Goal: Task Accomplishment & Management: Manage account settings

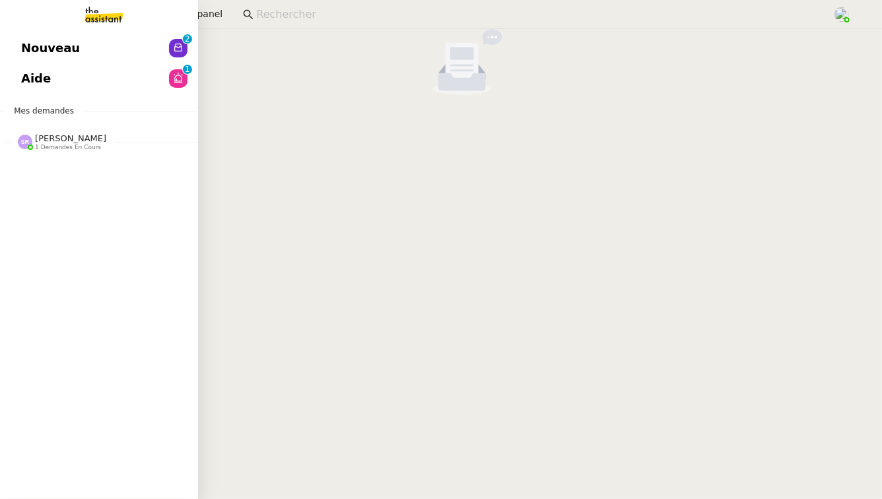
click at [66, 135] on span "[PERSON_NAME]" at bounding box center [70, 138] width 71 height 10
click at [79, 174] on span "[PERSON_NAME]" at bounding box center [51, 176] width 60 height 9
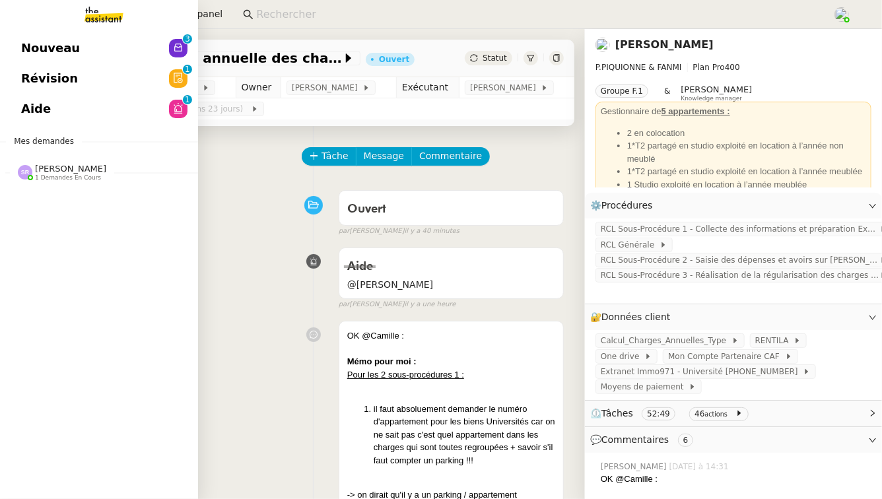
click at [55, 178] on span "1 demandes en cours" at bounding box center [68, 177] width 66 height 7
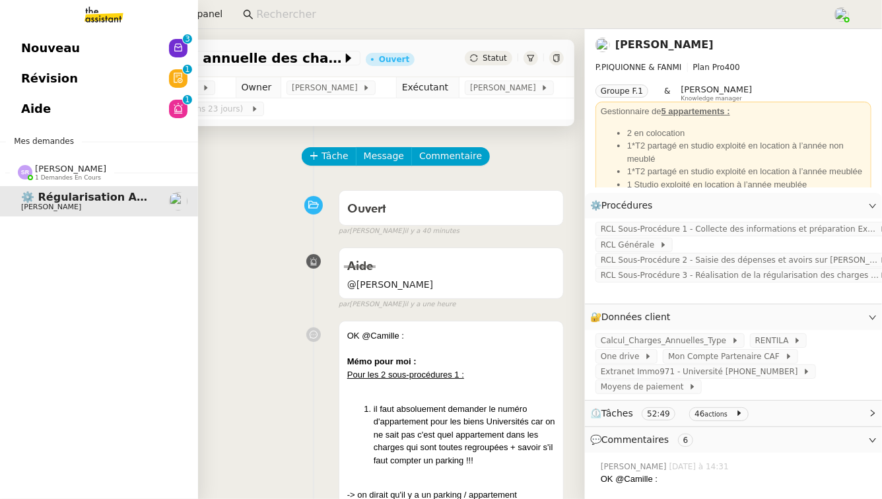
click at [123, 114] on link "Aide 0 1 2 3 4 5 6 7 8 9" at bounding box center [99, 109] width 198 height 30
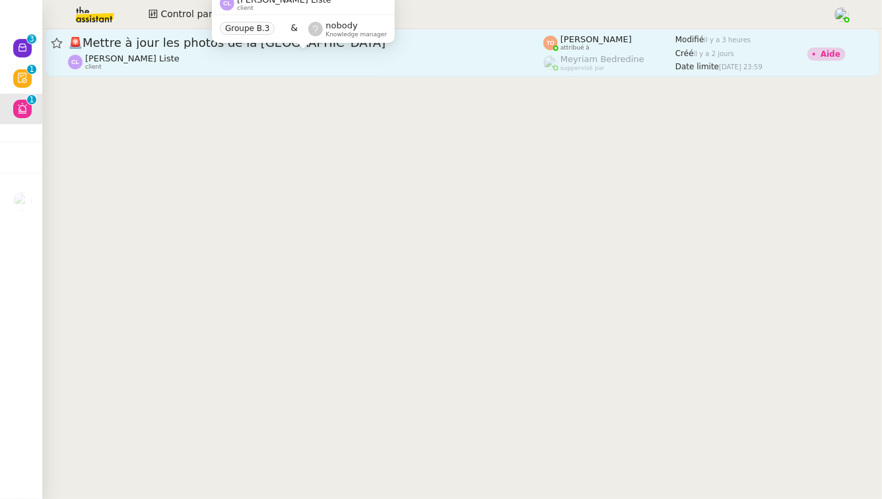
click at [287, 56] on div "Charles La Liste client" at bounding box center [305, 61] width 475 height 17
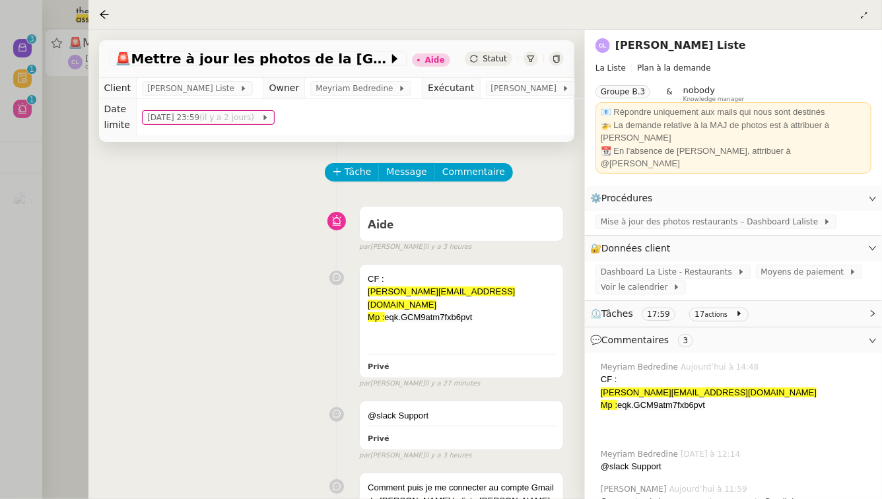
click at [87, 216] on div at bounding box center [441, 249] width 882 height 499
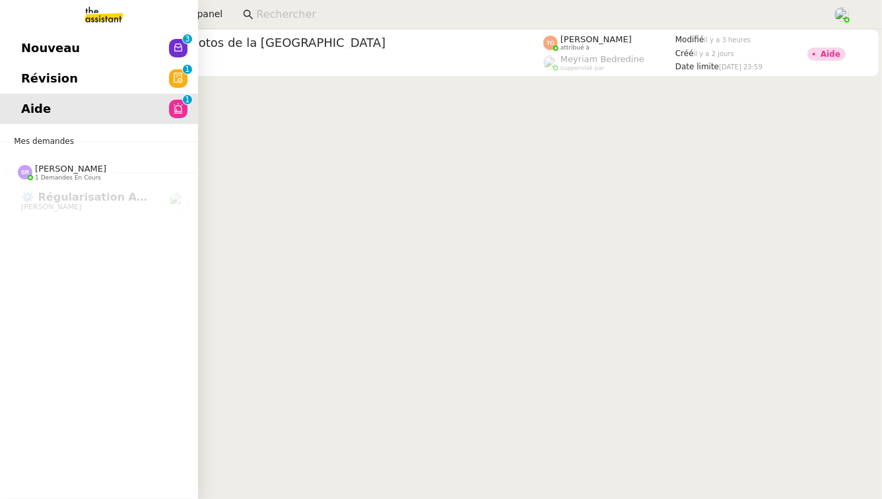
click at [28, 69] on span "Révision" at bounding box center [49, 79] width 57 height 20
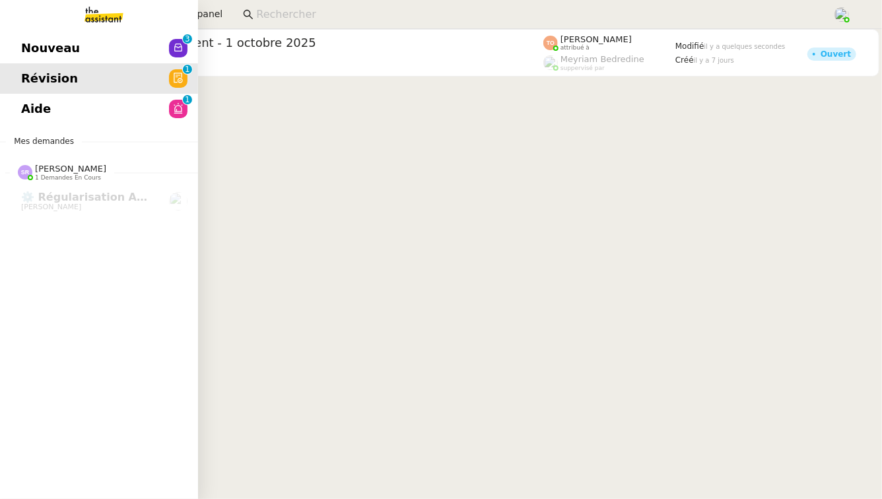
click at [65, 36] on link "Nouveau 0 1 2 3 4 5 6 7 8 9" at bounding box center [99, 48] width 198 height 30
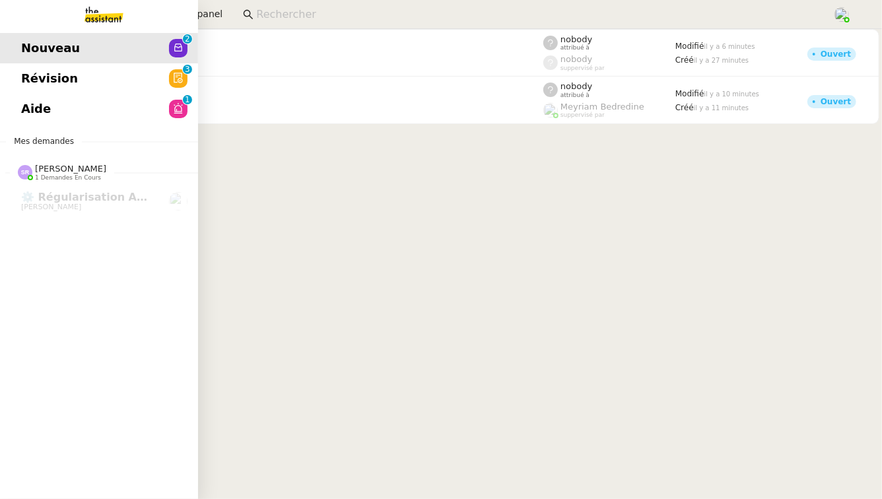
click at [38, 67] on link "Révision 0 1 2 3 4 5 6 7 8 9" at bounding box center [99, 78] width 198 height 30
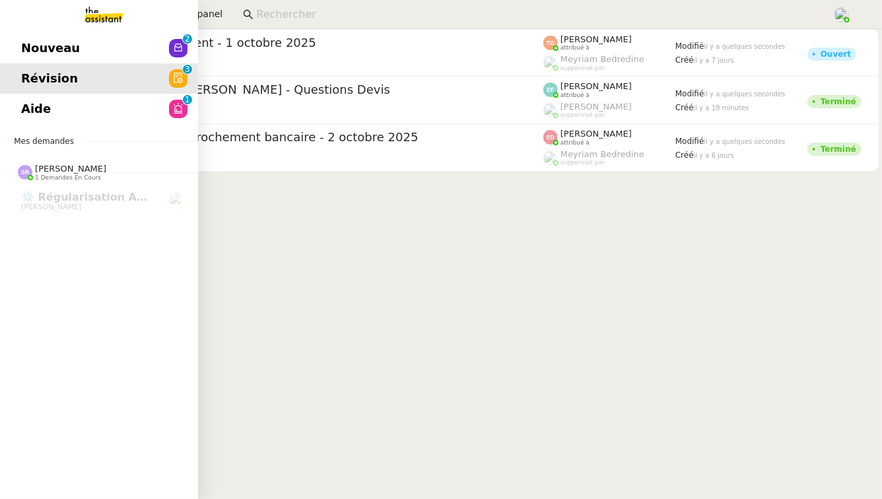
click at [45, 102] on span "Aide" at bounding box center [36, 109] width 30 height 20
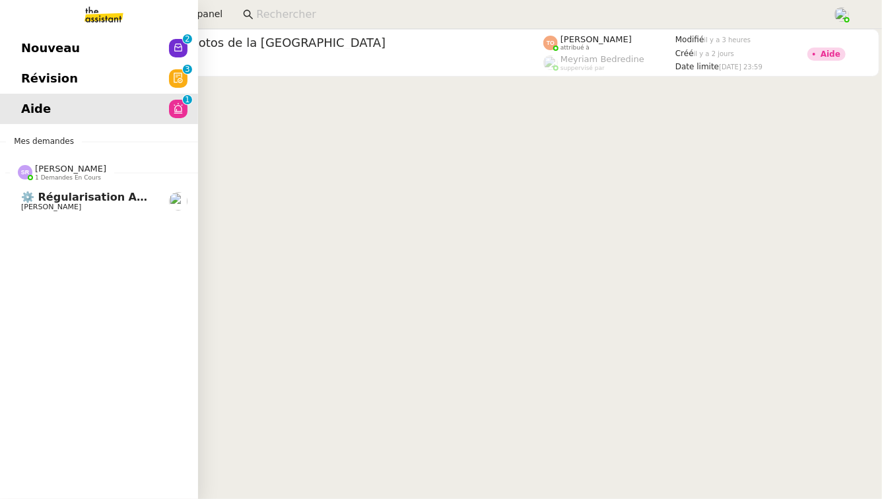
click at [65, 200] on span "⚙️ Régularisation annuelle des charges locatives" at bounding box center [170, 197] width 298 height 13
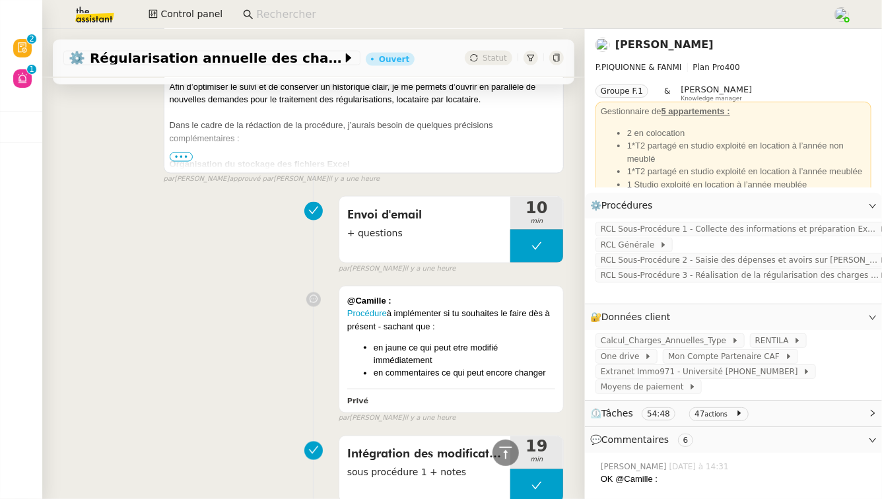
scroll to position [1027, 0]
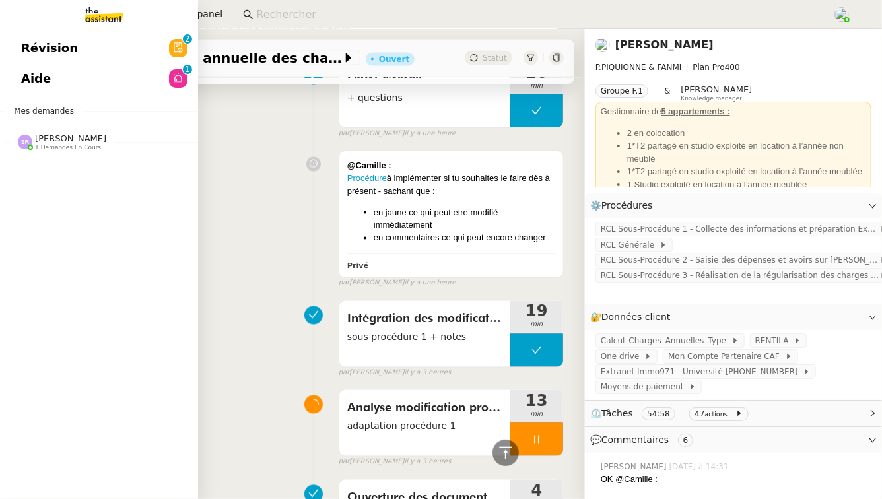
click at [37, 84] on span "Aide" at bounding box center [36, 79] width 30 height 20
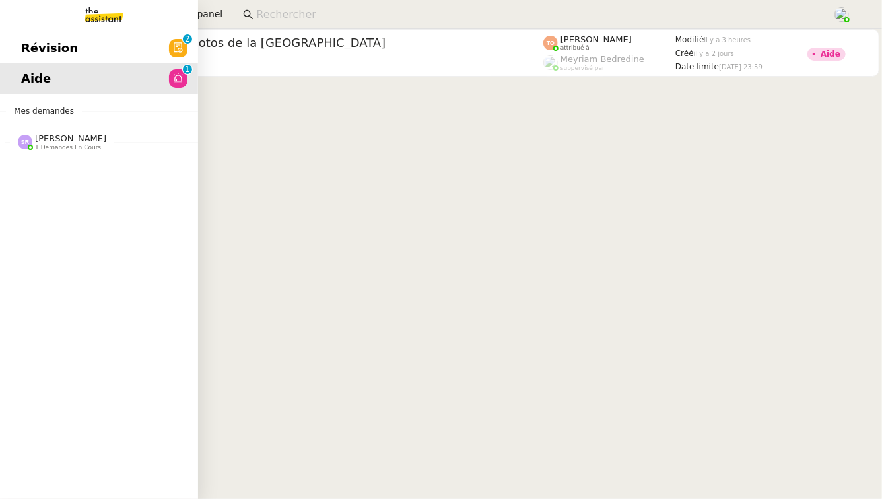
click at [24, 48] on span "Révision" at bounding box center [49, 48] width 57 height 20
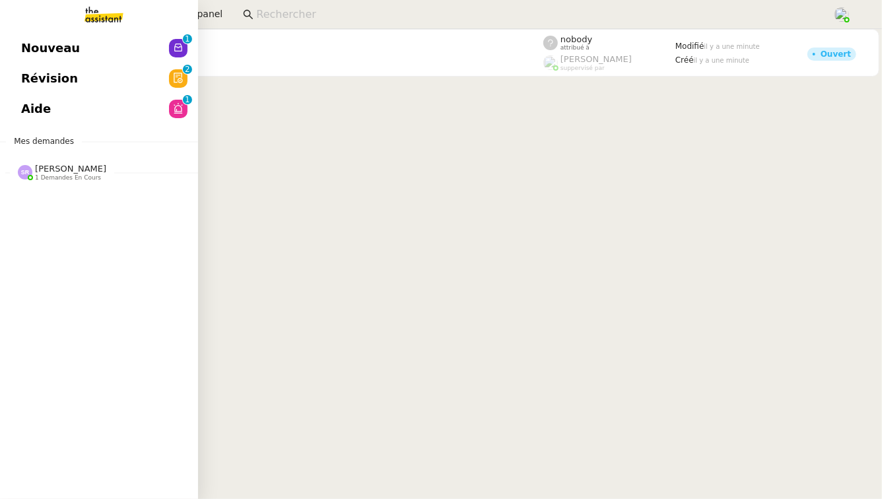
click at [28, 73] on span "Révision" at bounding box center [49, 79] width 57 height 20
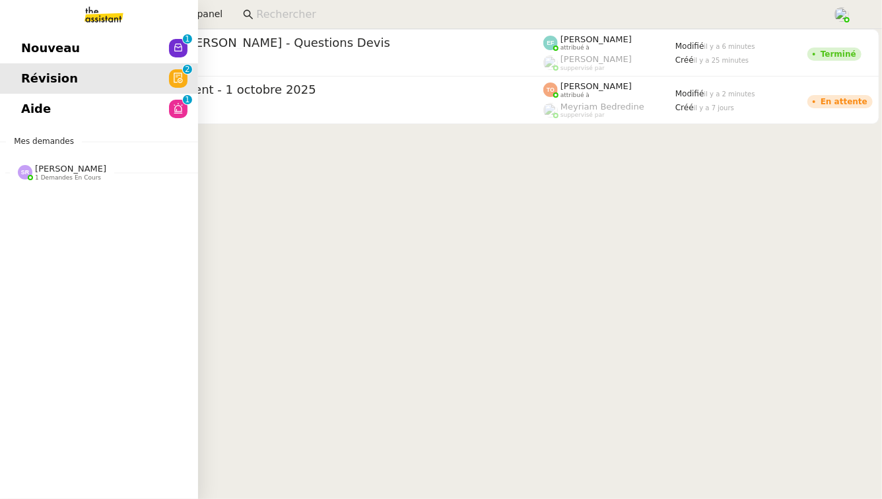
click at [26, 112] on span "Aide" at bounding box center [36, 109] width 30 height 20
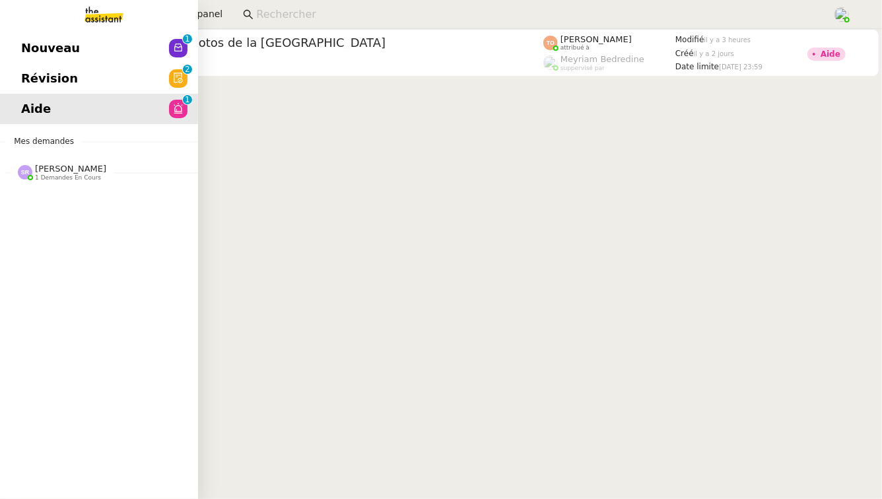
click at [75, 166] on span "[PERSON_NAME]" at bounding box center [70, 169] width 71 height 10
click at [19, 75] on link "Révision 0 1 2 3 4 5 6 7 8 9" at bounding box center [99, 78] width 198 height 30
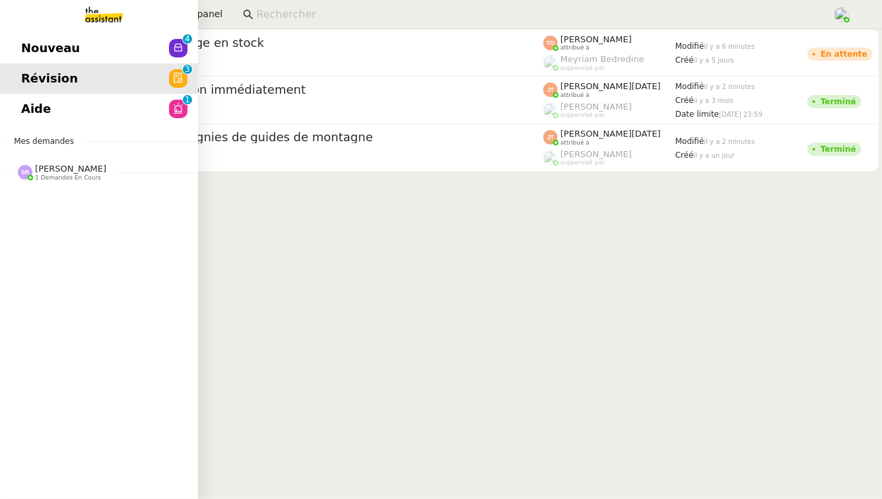
click at [44, 48] on span "Nouveau" at bounding box center [50, 48] width 59 height 20
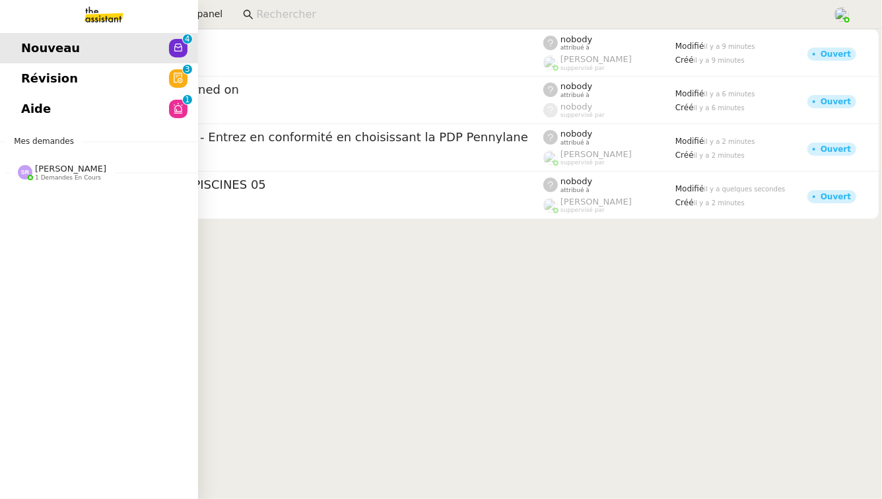
click at [87, 180] on span "1 demandes en cours" at bounding box center [68, 177] width 66 height 7
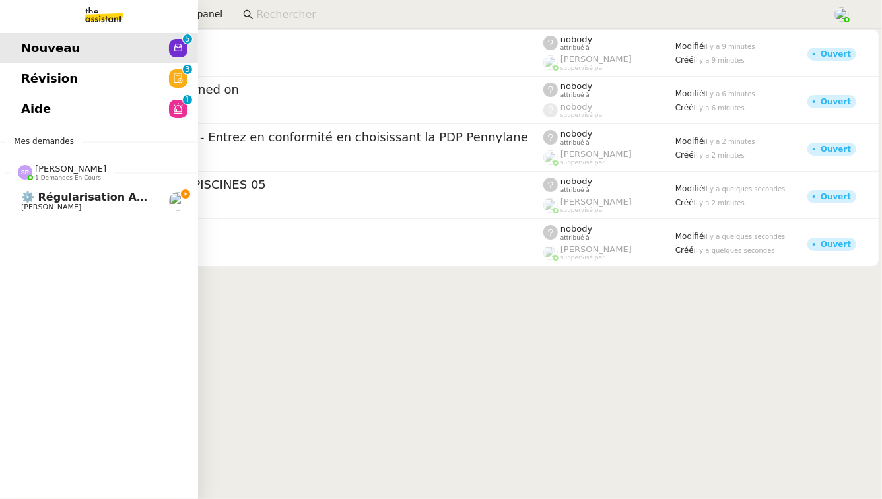
click at [78, 205] on span "[PERSON_NAME]" at bounding box center [51, 207] width 60 height 9
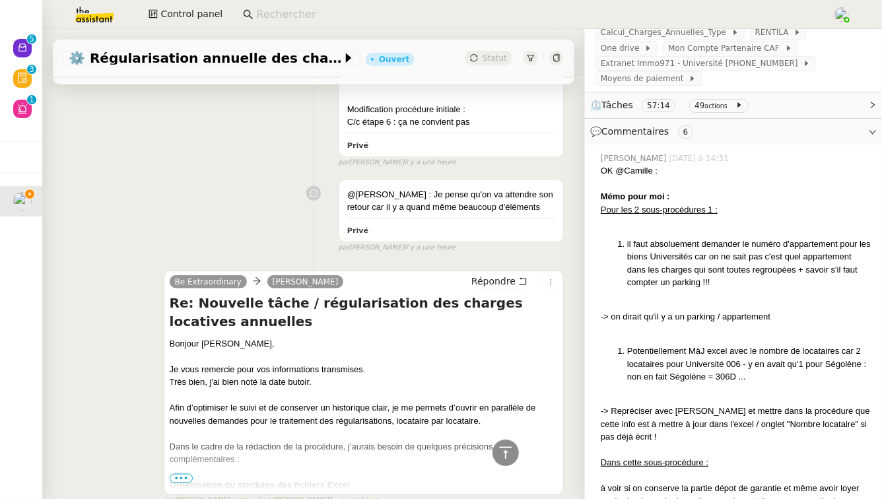
scroll to position [309, 0]
click at [754, 107] on span "⏲️ Tâches 57:19 49 actions" at bounding box center [722, 104] width 265 height 15
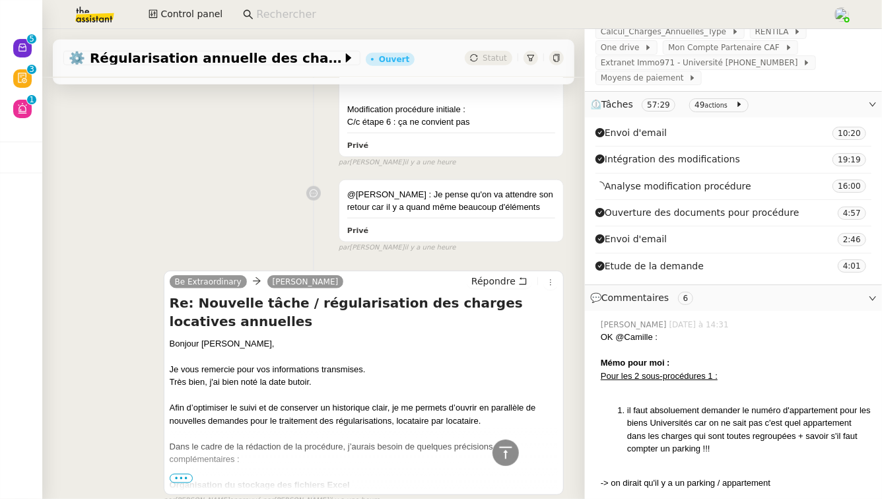
click at [263, 207] on div "@[PERSON_NAME] : Je pense qu'on va attendre son retour car il y a quand même be…" at bounding box center [313, 214] width 501 height 80
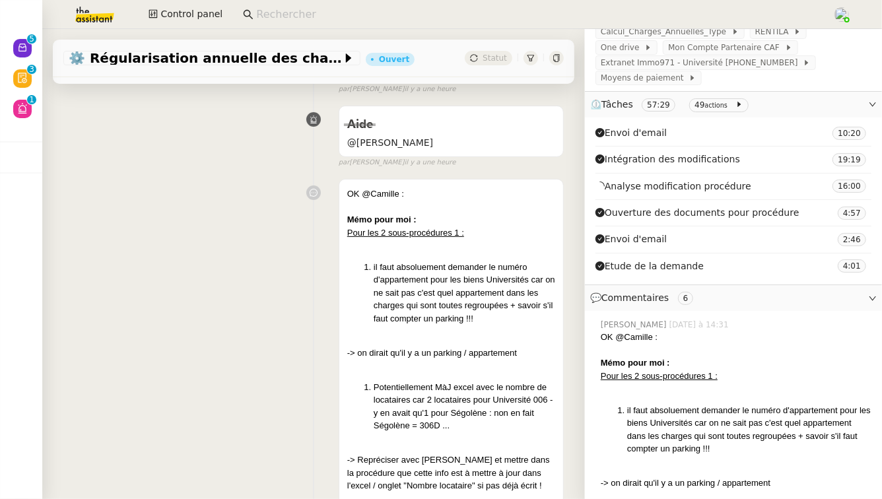
scroll to position [0, 0]
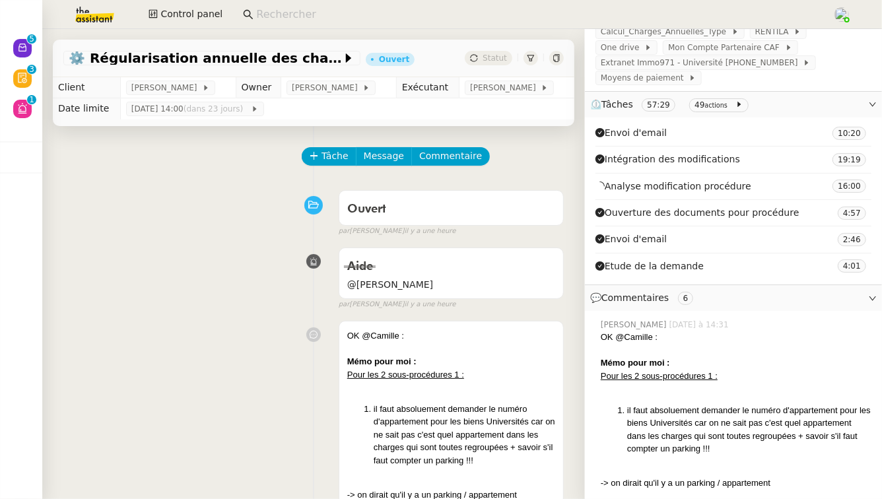
click at [799, 104] on span "⏲️ Tâches 57:29 49 actions" at bounding box center [722, 104] width 265 height 15
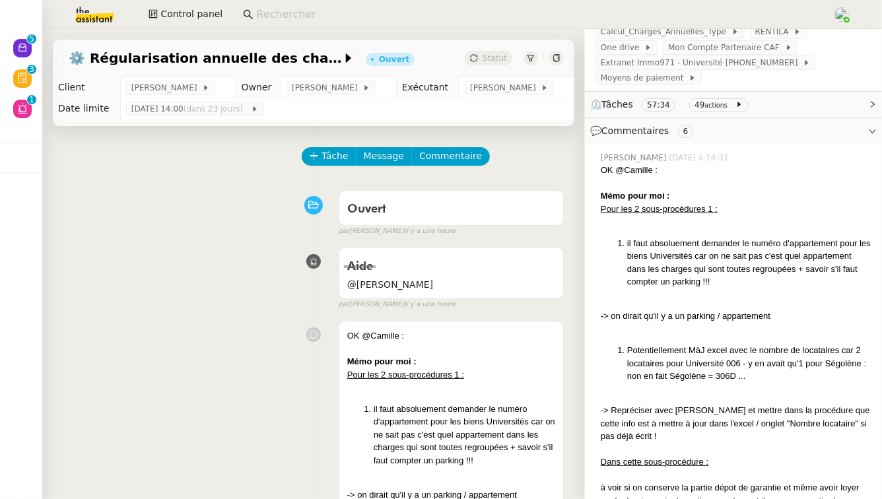
click at [556, 61] on icon at bounding box center [557, 58] width 8 height 8
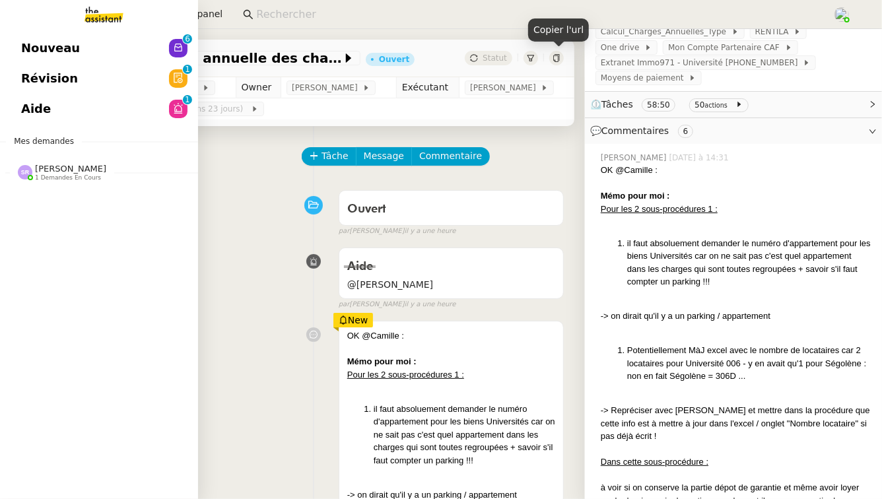
click at [59, 120] on link "Aide 0 1 2 3 4 5 6 7 8 9" at bounding box center [99, 109] width 198 height 30
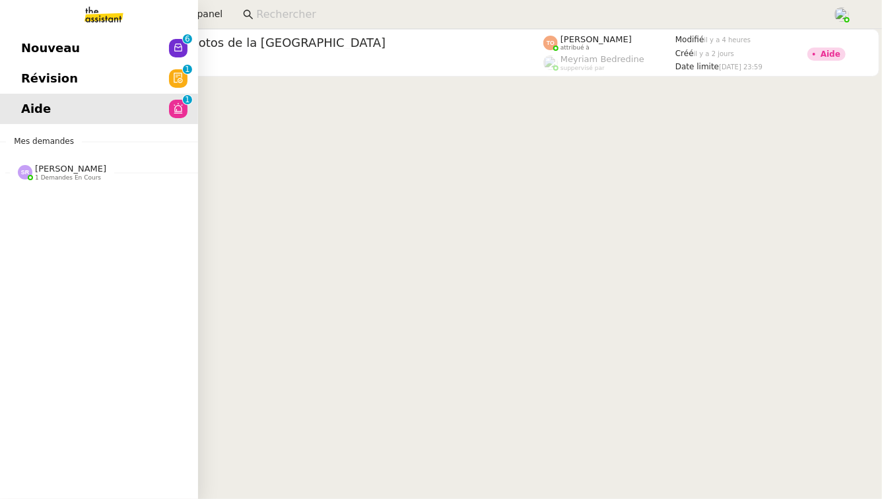
click at [17, 74] on link "Révision 0 1 2 3 4 5 6 7 8 9" at bounding box center [99, 78] width 198 height 30
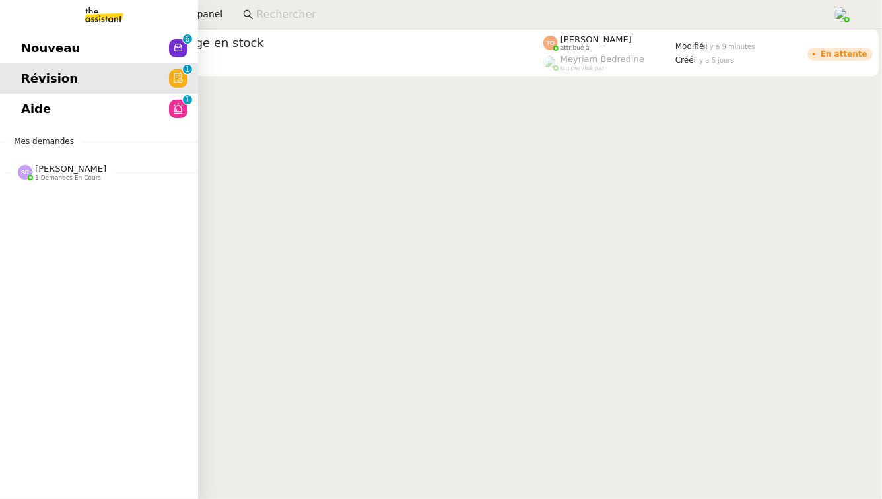
click at [38, 53] on span "Nouveau" at bounding box center [50, 48] width 59 height 20
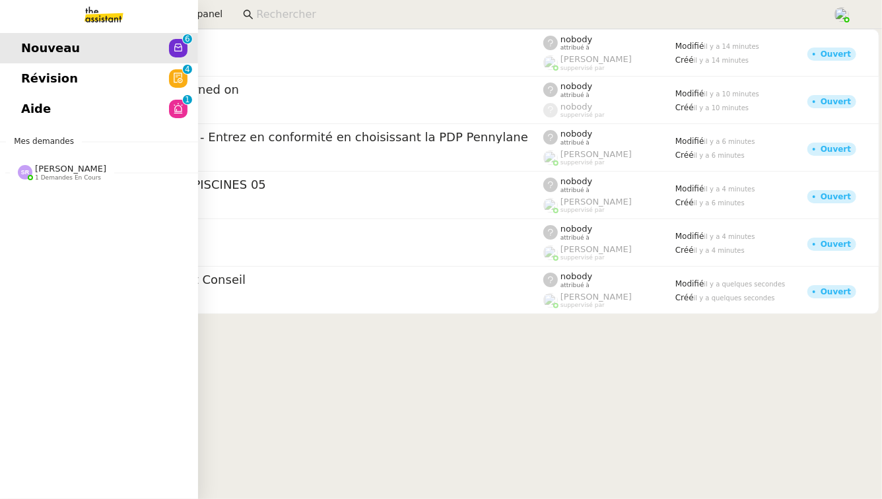
click at [83, 174] on span "1 demandes en cours" at bounding box center [68, 177] width 66 height 7
click at [82, 212] on link "⚙️ Régularisation annuelle des charges locatives [PERSON_NAME] 0 1 2 3 4 5 6 7 …" at bounding box center [99, 201] width 198 height 30
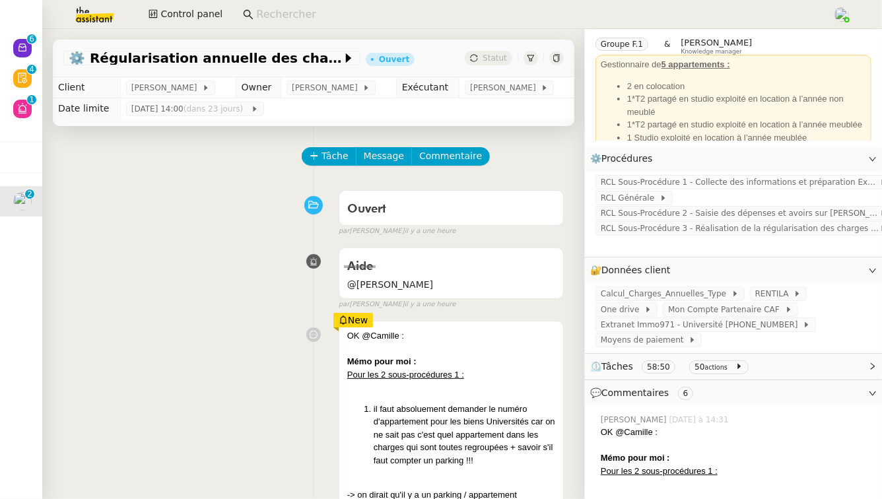
scroll to position [112, 0]
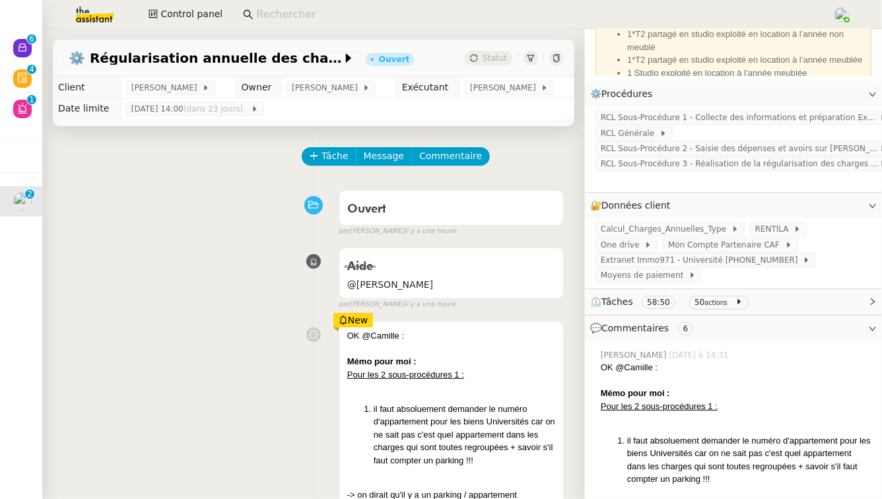
click at [783, 299] on span "⏲️ Tâches 58:50 50 actions" at bounding box center [722, 302] width 265 height 15
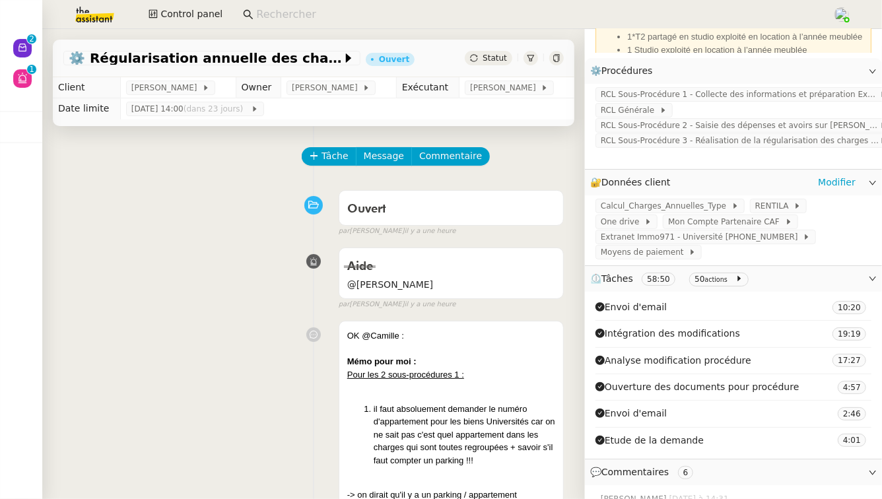
scroll to position [0, 0]
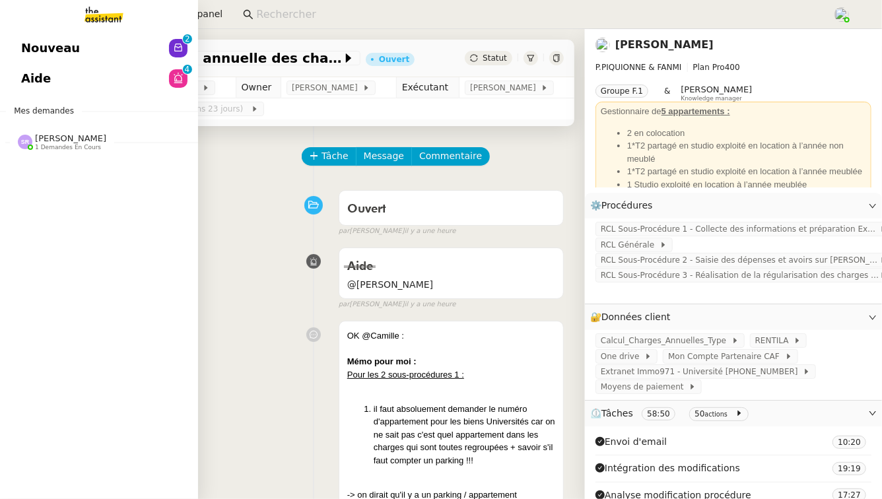
click at [98, 151] on div "[PERSON_NAME] 1 demandes en cours" at bounding box center [99, 137] width 198 height 38
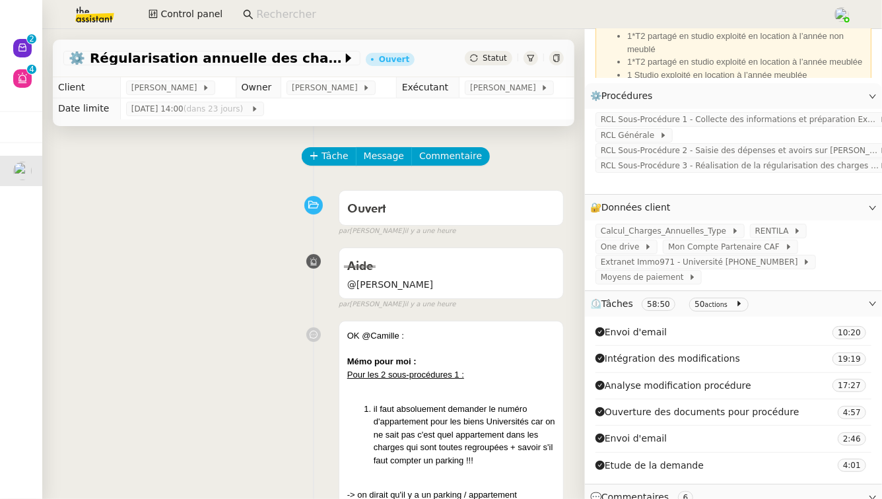
scroll to position [129, 0]
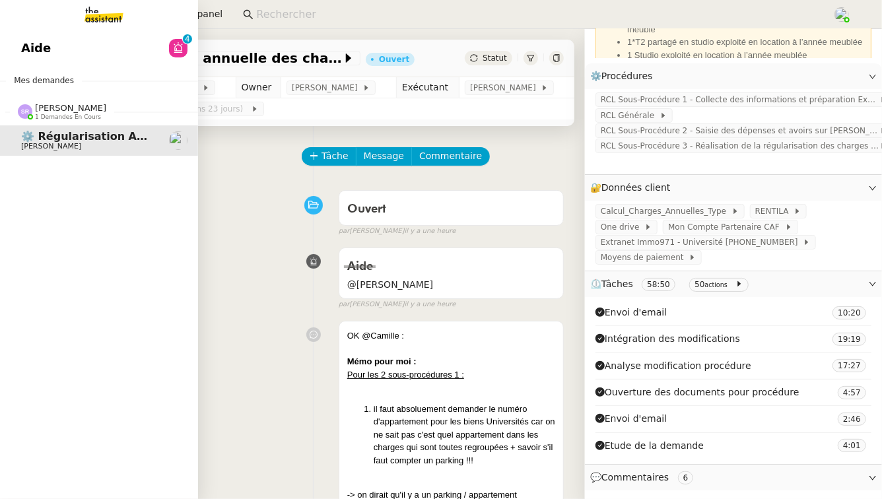
click at [80, 59] on link "Aide 0 1 2 3 4 5 6 7 8 9" at bounding box center [99, 48] width 198 height 30
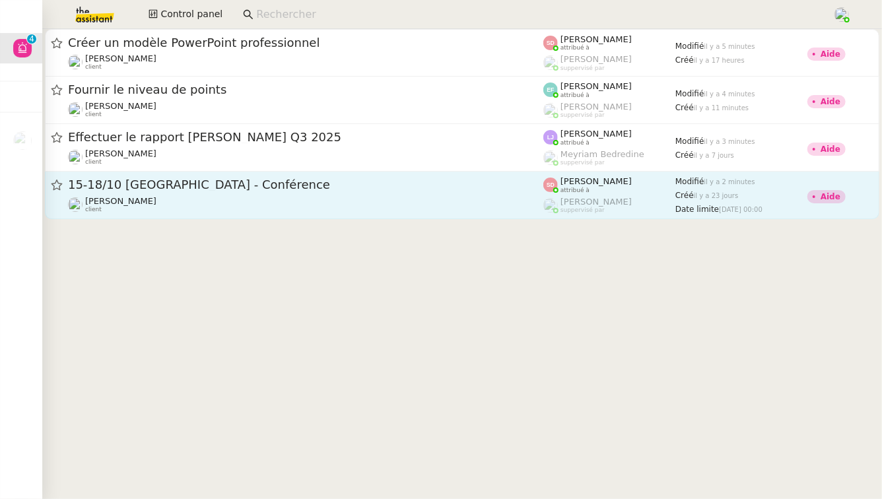
click at [300, 180] on span "15-18/10 [GEOGRAPHIC_DATA] - Conférence" at bounding box center [305, 185] width 475 height 12
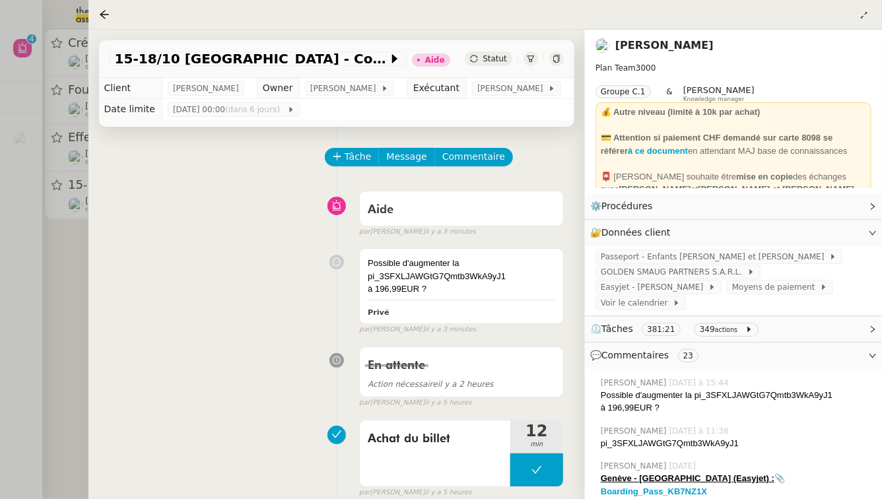
click at [43, 326] on div at bounding box center [441, 249] width 882 height 499
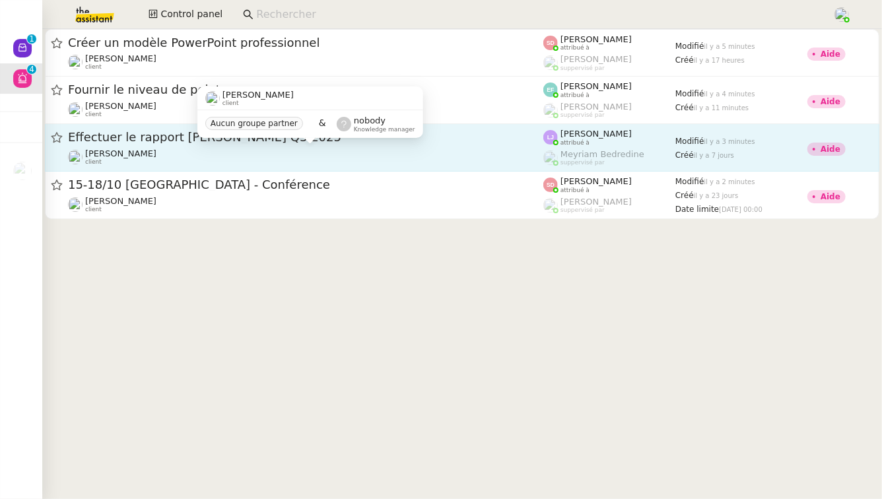
click at [223, 157] on div "[PERSON_NAME] client" at bounding box center [305, 157] width 475 height 17
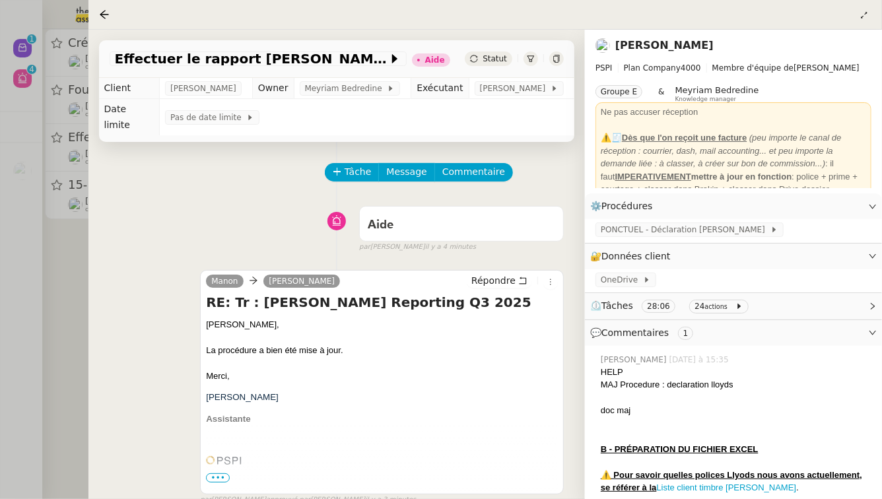
click at [31, 330] on div at bounding box center [441, 249] width 882 height 499
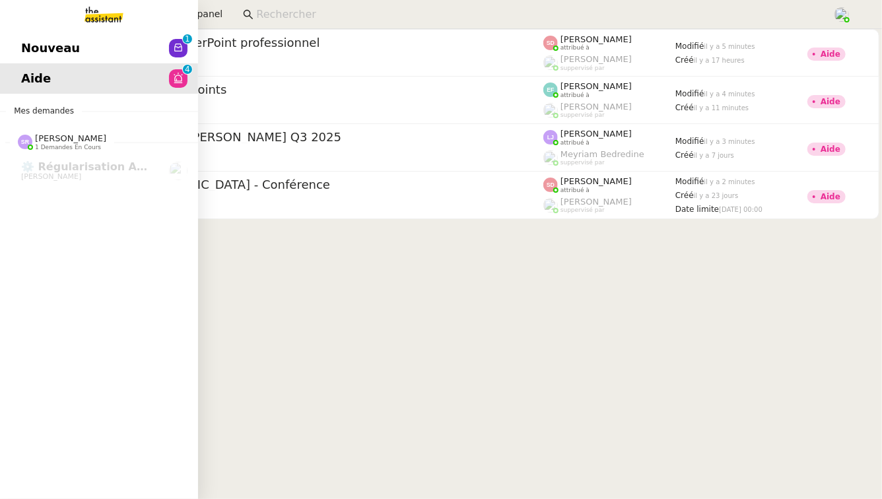
click at [73, 45] on link "Nouveau 0 1 2 3 4 5 6 7 8 9" at bounding box center [99, 48] width 198 height 30
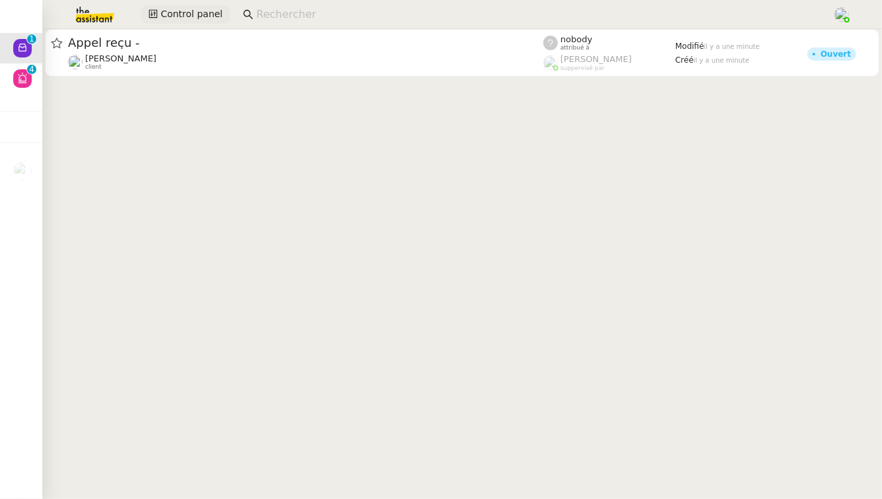
click at [211, 7] on span "Control panel" at bounding box center [191, 14] width 62 height 15
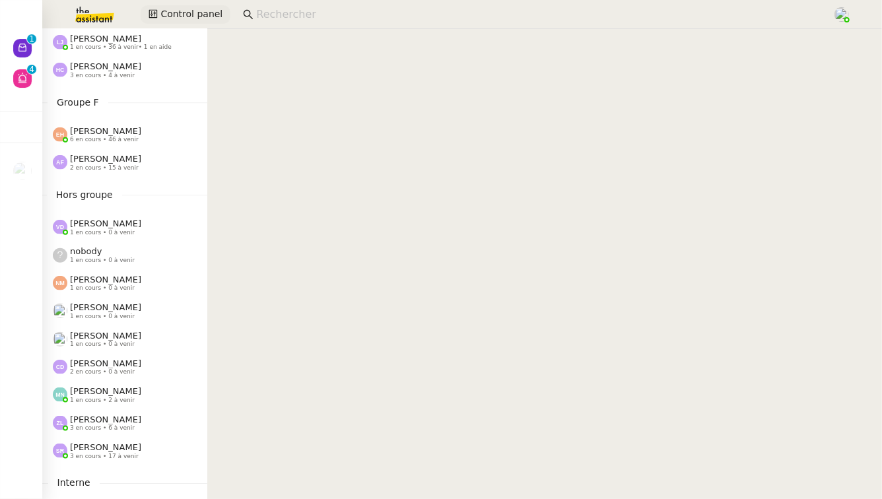
scroll to position [749, 0]
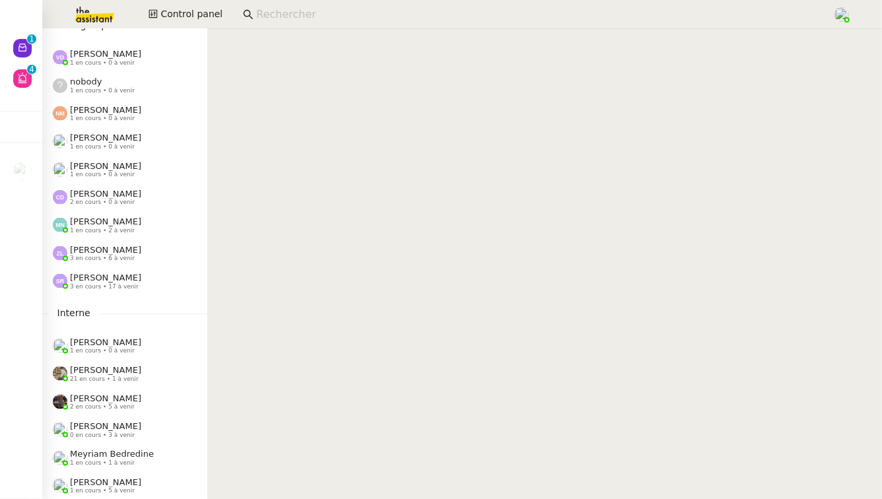
click at [93, 479] on span "[PERSON_NAME]" at bounding box center [105, 482] width 71 height 10
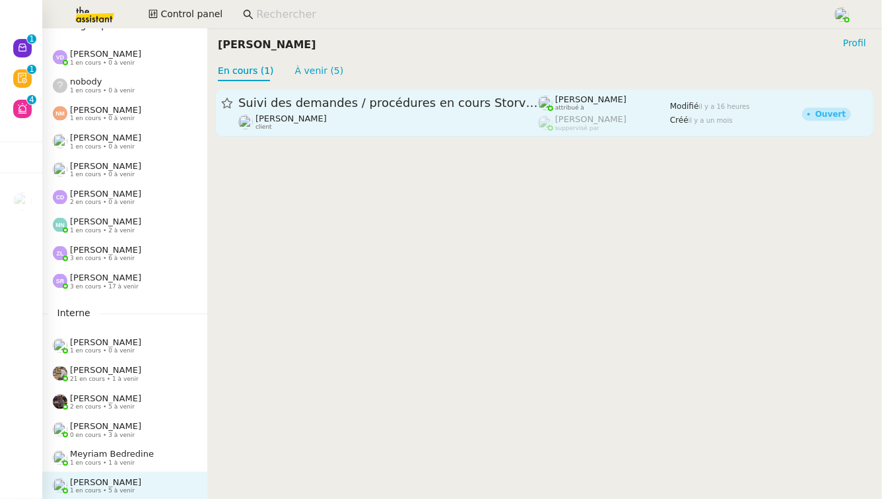
click at [310, 129] on div "[PERSON_NAME] client" at bounding box center [291, 122] width 71 height 17
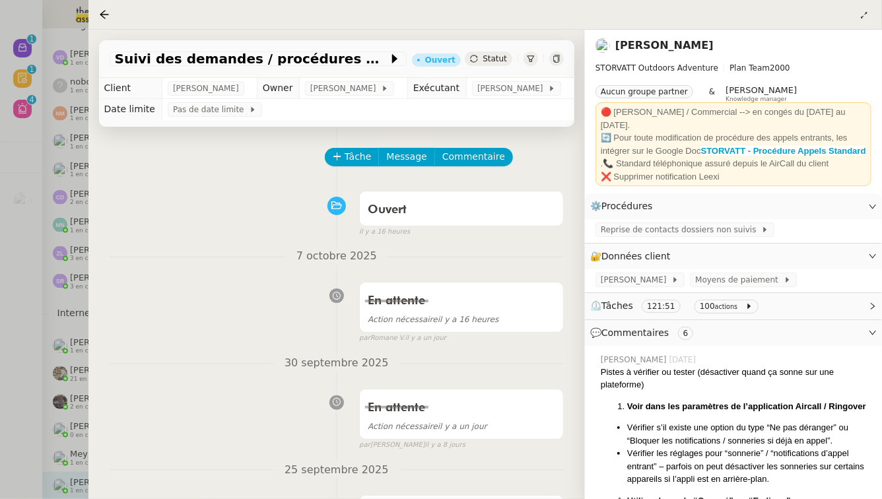
click at [530, 59] on icon at bounding box center [531, 58] width 7 height 7
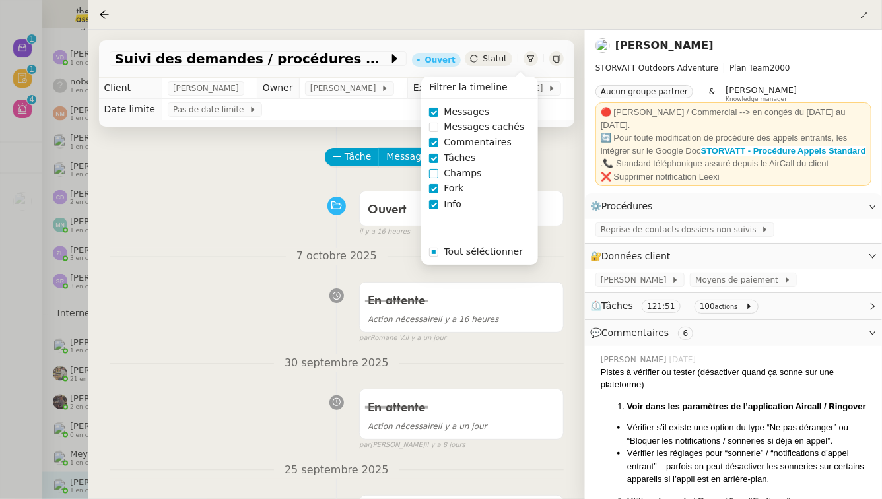
click at [459, 175] on span "Champs" at bounding box center [463, 173] width 48 height 15
click at [322, 365] on span "30 septembre 2025" at bounding box center [336, 364] width 125 height 18
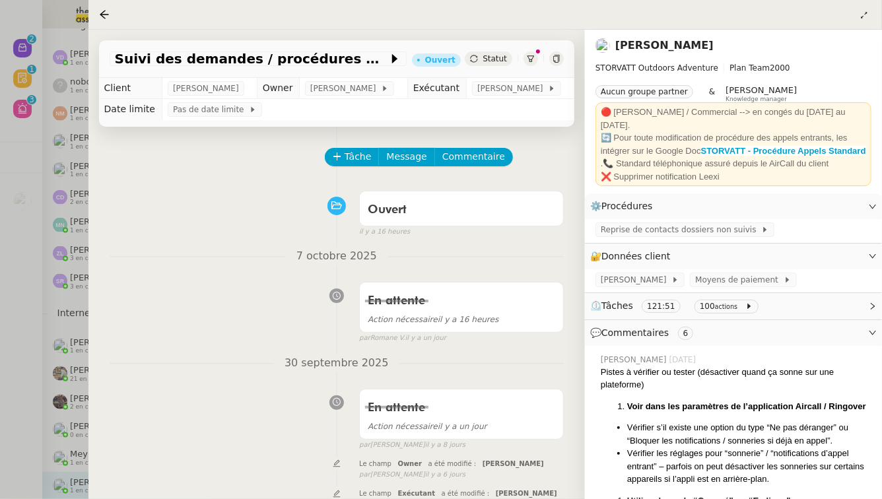
click at [10, 355] on div at bounding box center [441, 249] width 882 height 499
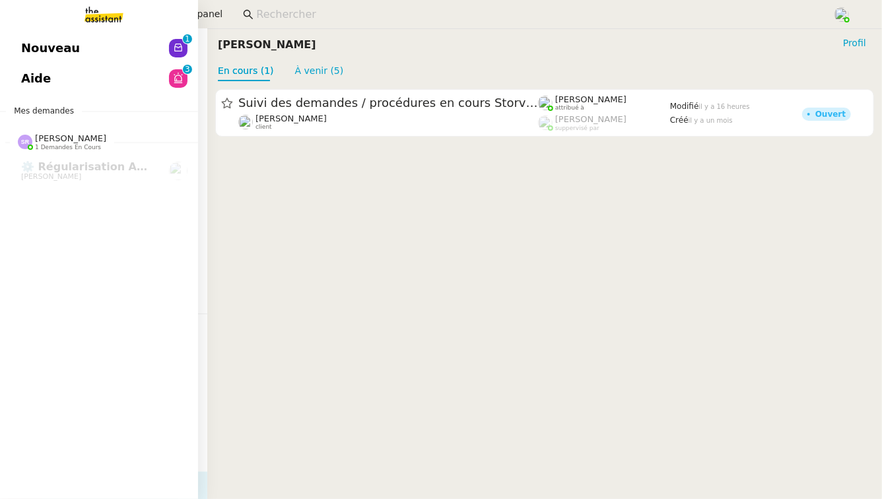
click at [75, 83] on link "Aide 0 1 2 3 4 5 6 7 8 9" at bounding box center [99, 78] width 198 height 30
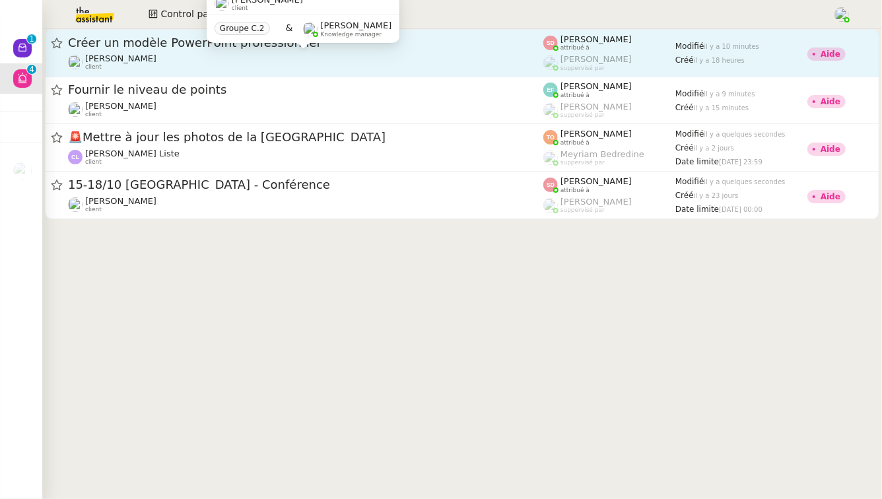
click at [481, 66] on div "[PERSON_NAME] client" at bounding box center [305, 61] width 475 height 17
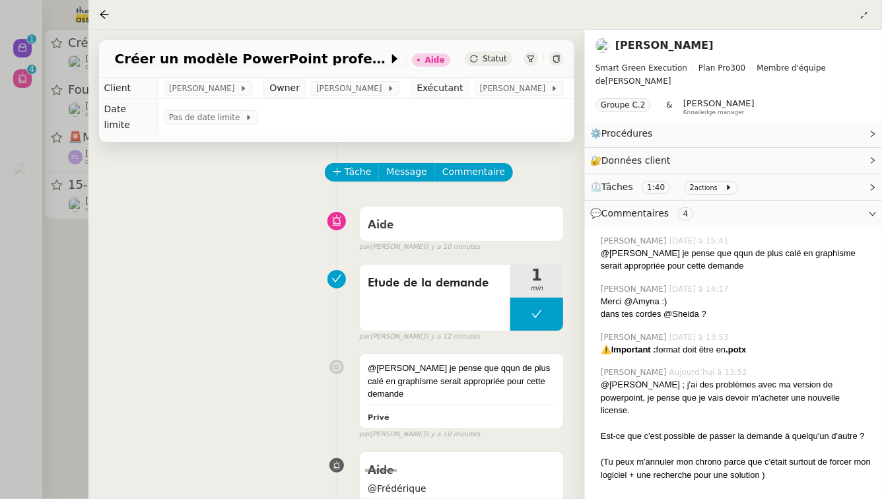
click at [53, 322] on div at bounding box center [441, 249] width 882 height 499
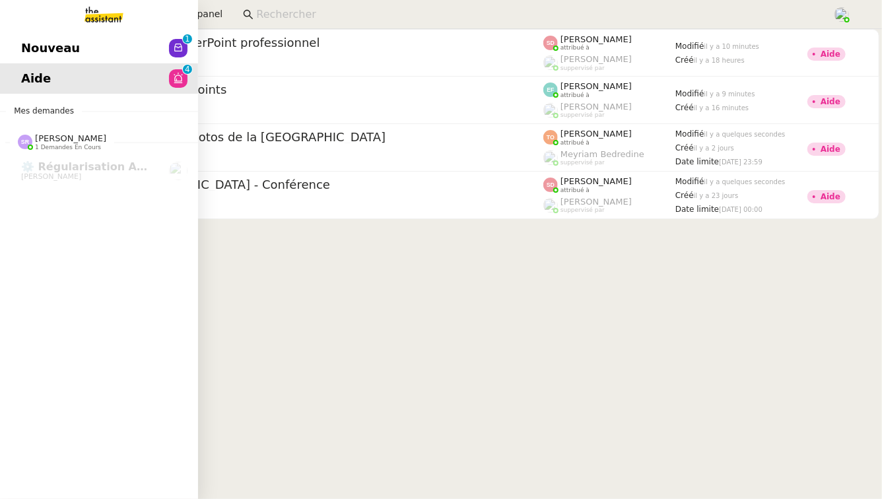
click at [88, 55] on link "Nouveau 0 1 2 3 4 5 6 7 8 9" at bounding box center [99, 48] width 198 height 30
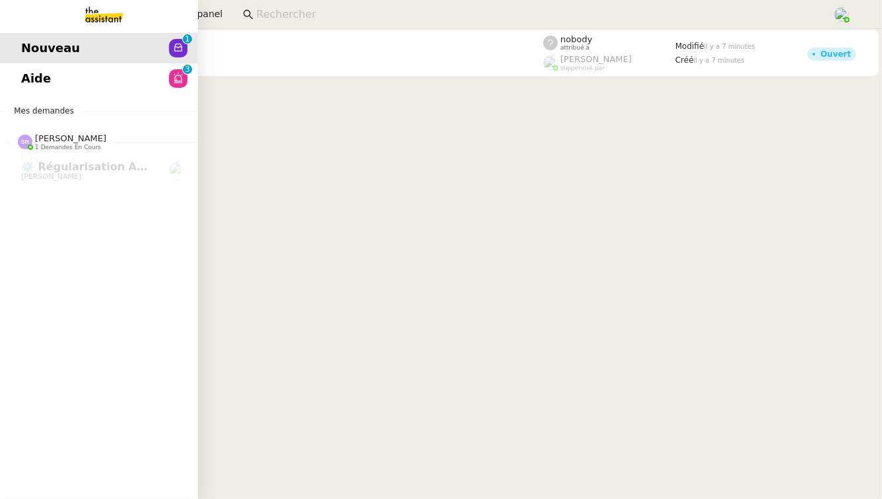
click at [81, 86] on link "Aide 0 1 2 3 4 5 6 7 8 9" at bounding box center [99, 78] width 198 height 30
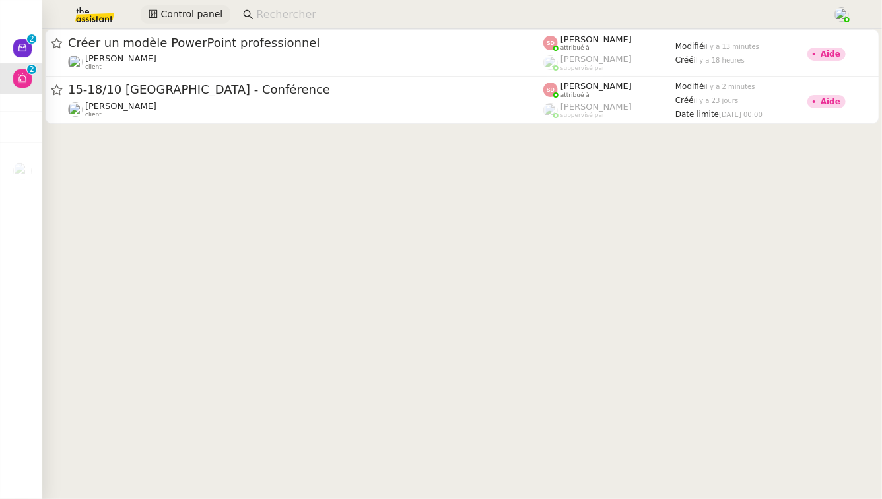
click at [193, 18] on span "Control panel" at bounding box center [191, 14] width 62 height 15
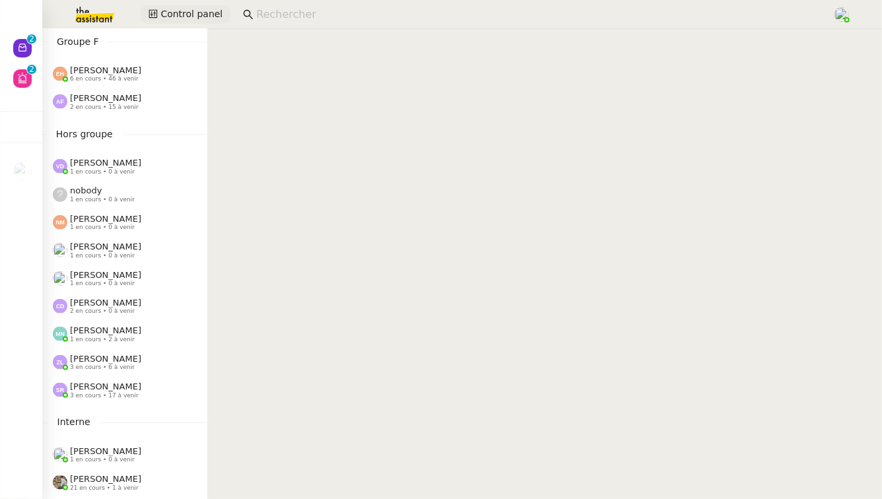
scroll to position [641, 0]
click at [136, 392] on div "[PERSON_NAME] 3 en cours • 17 à venir" at bounding box center [105, 388] width 71 height 17
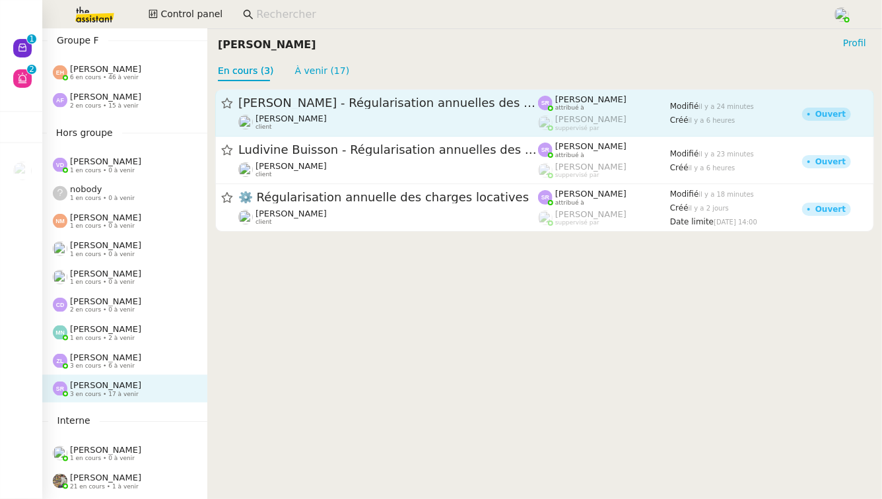
click at [400, 95] on div "[PERSON_NAME] - Régularisation annuelles des charges locatives" at bounding box center [388, 103] width 300 height 16
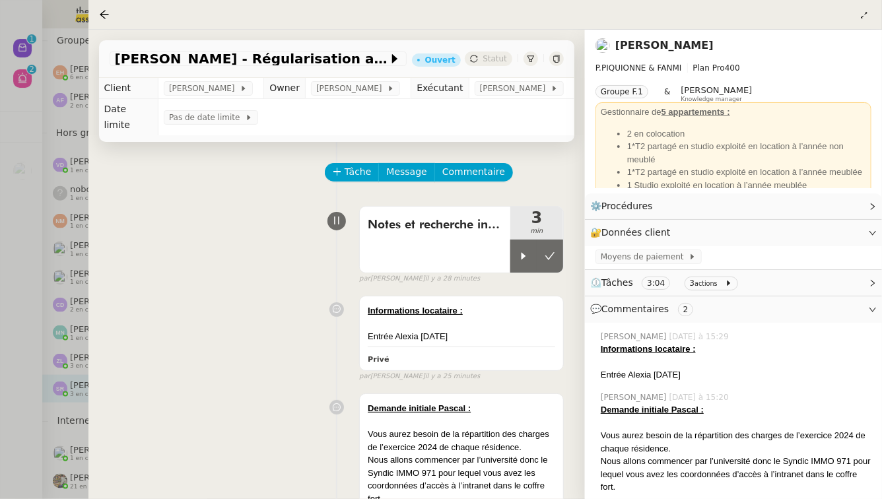
click at [26, 204] on div at bounding box center [441, 249] width 882 height 499
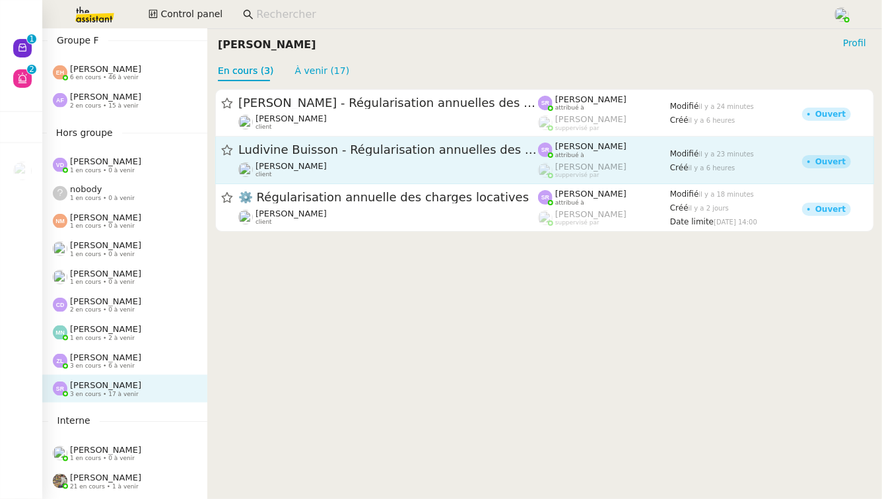
click at [306, 160] on div "[PERSON_NAME] - Régularisation annuelles des charges locatives [PERSON_NAME] cl…" at bounding box center [388, 160] width 300 height 36
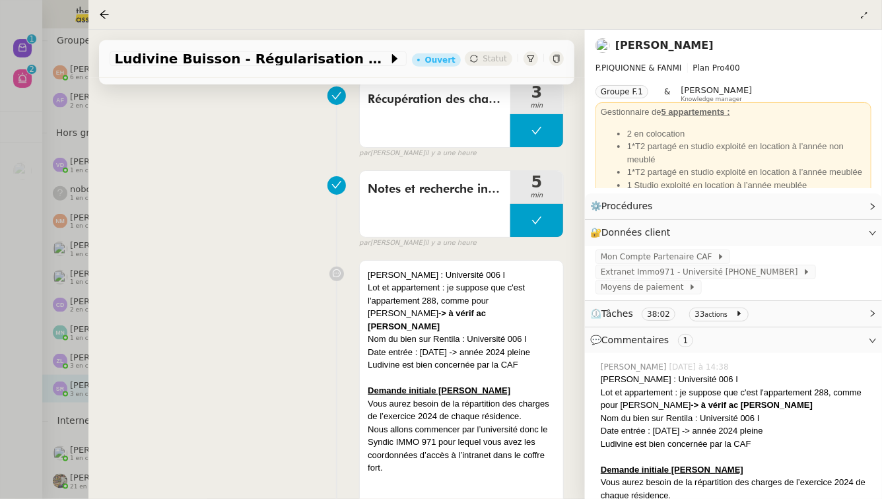
scroll to position [306, 0]
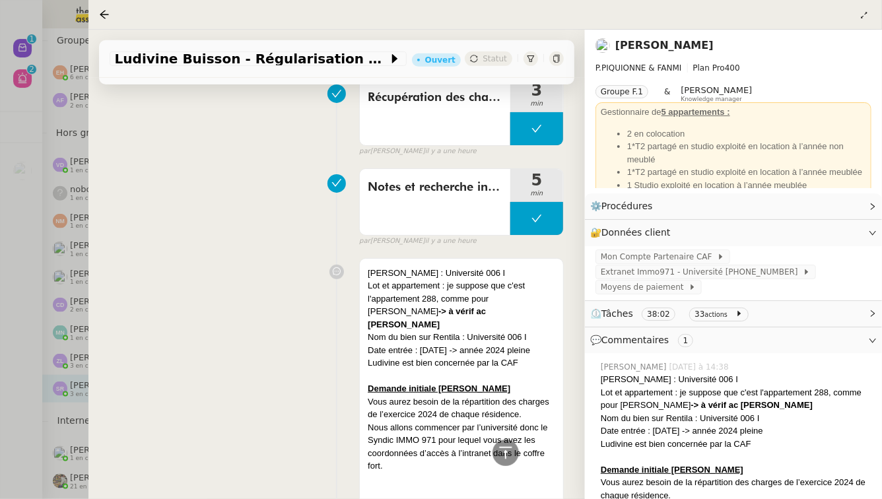
click at [4, 376] on div at bounding box center [441, 249] width 882 height 499
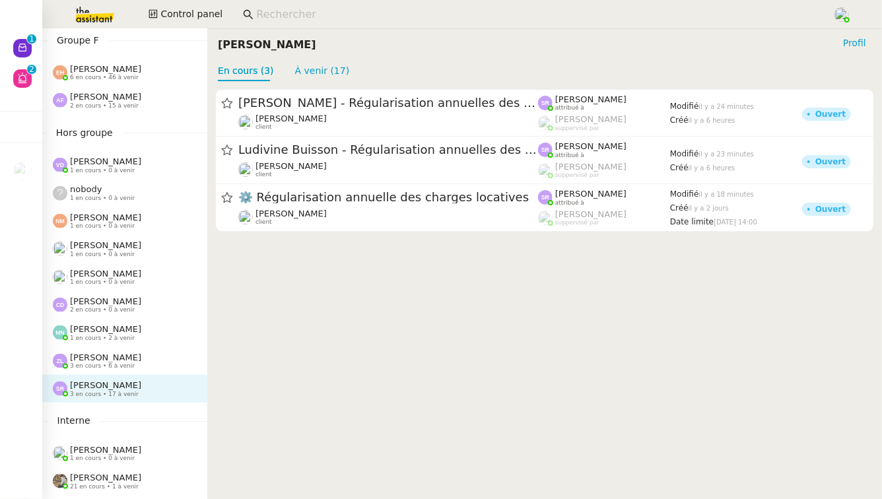
click at [127, 365] on span "3 en cours • 6 à venir" at bounding box center [102, 366] width 65 height 7
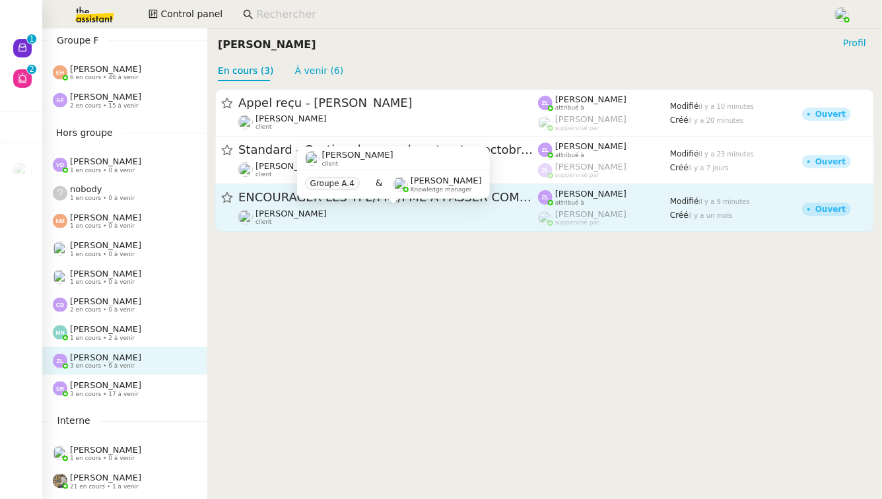
click at [427, 213] on div "[PERSON_NAME] client" at bounding box center [388, 217] width 300 height 17
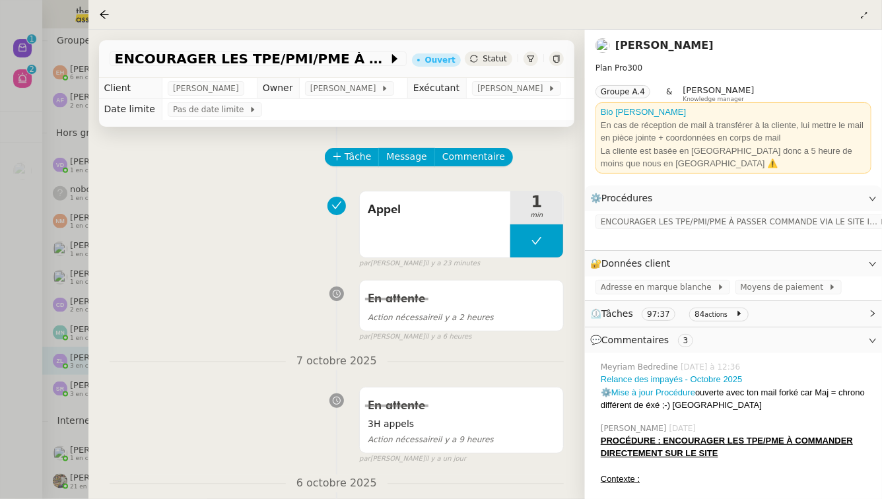
click at [29, 357] on div at bounding box center [441, 249] width 882 height 499
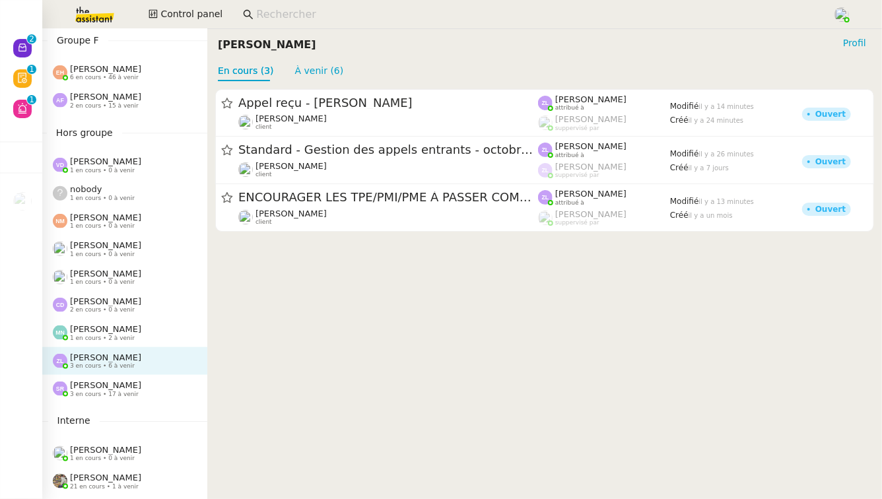
click at [122, 391] on span "3 en cours • 17 à venir" at bounding box center [104, 394] width 69 height 7
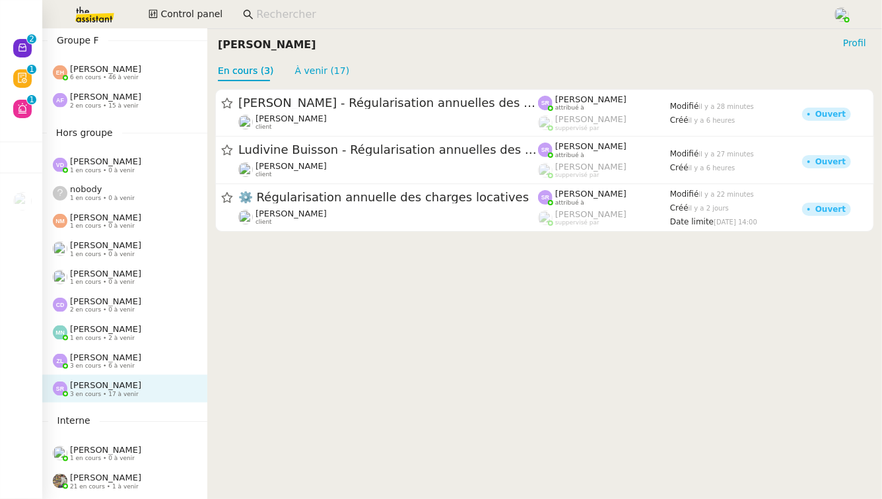
click at [133, 368] on div "[PERSON_NAME] 3 en cours • 6 à venir" at bounding box center [130, 361] width 155 height 17
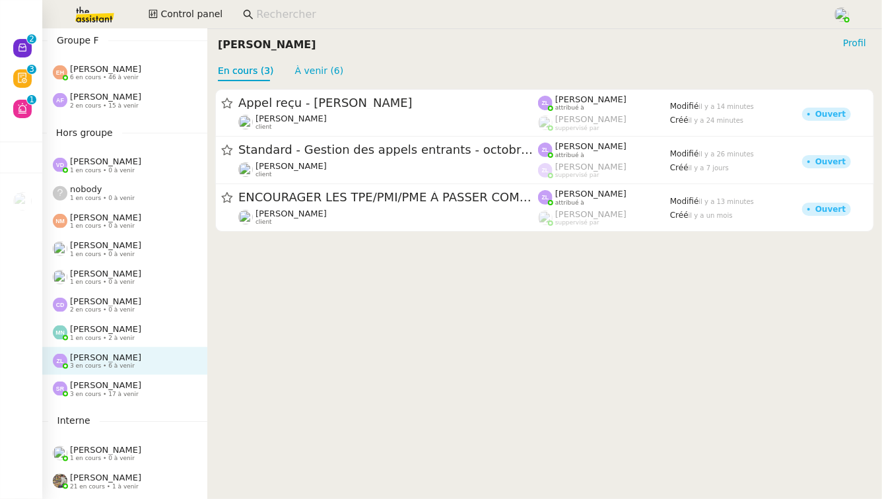
click at [152, 337] on div "[PERSON_NAME] 1 en cours • 2 à venir" at bounding box center [130, 332] width 155 height 17
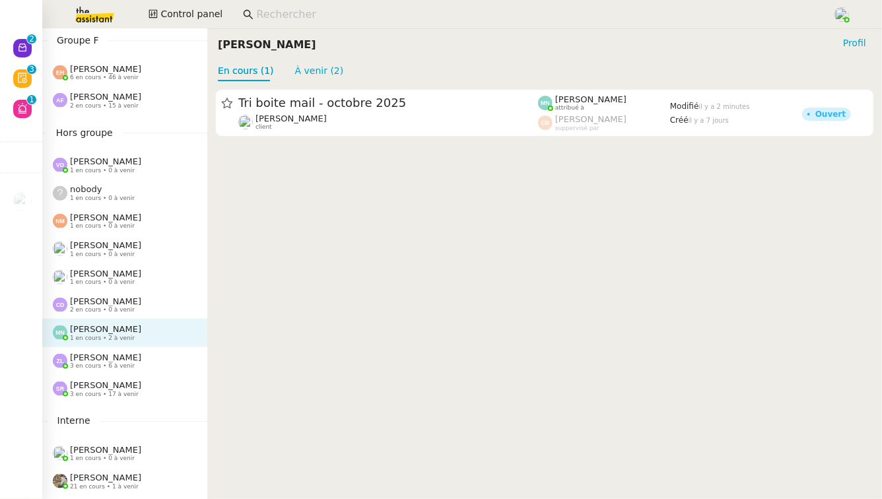
click at [160, 310] on div "[PERSON_NAME] 2 en cours • 0 à venir" at bounding box center [130, 305] width 155 height 17
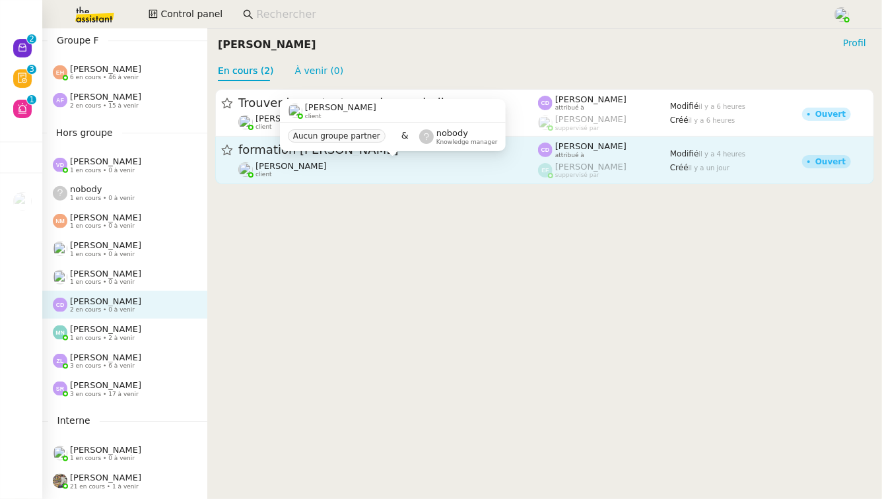
click at [370, 162] on div "[PERSON_NAME] client" at bounding box center [388, 169] width 300 height 17
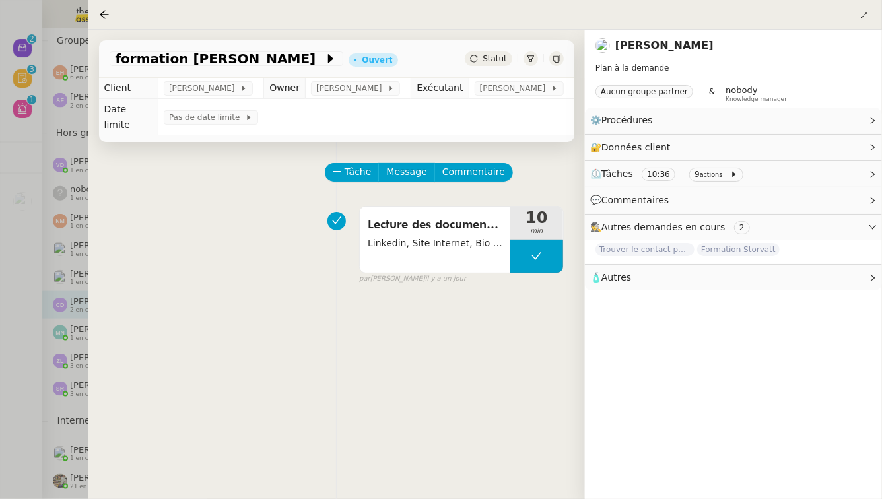
click at [24, 400] on div at bounding box center [441, 249] width 882 height 499
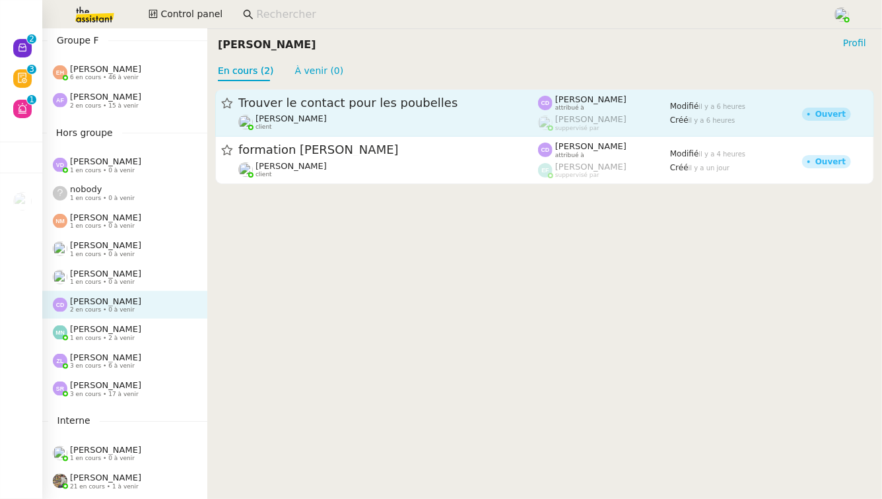
click at [394, 110] on div "Trouver le contact pour les poubelles" at bounding box center [388, 103] width 300 height 16
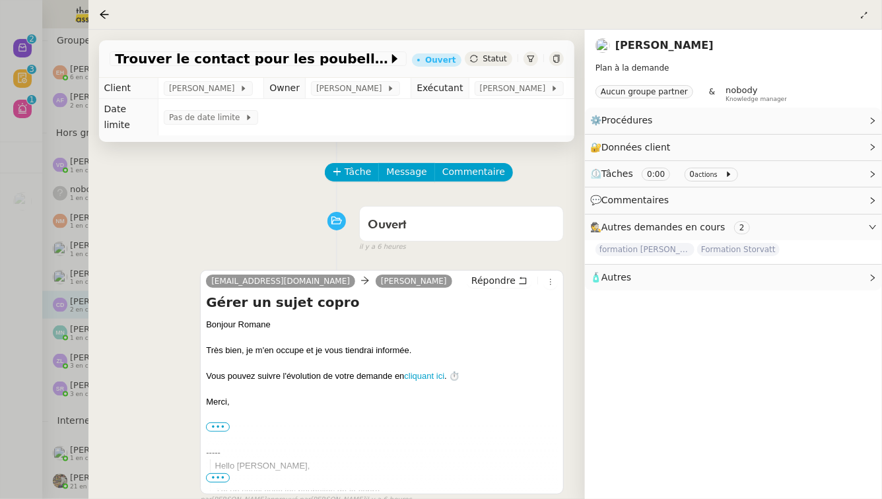
click at [3, 256] on div at bounding box center [441, 249] width 882 height 499
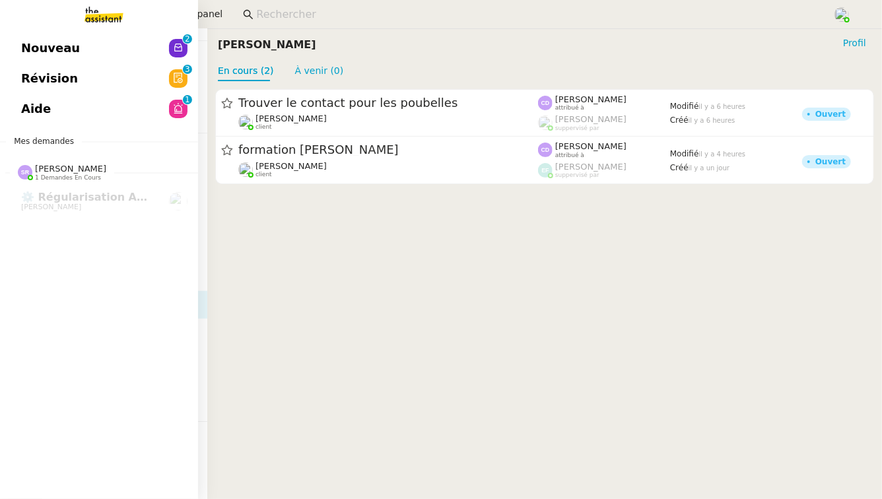
click at [32, 105] on span "Aide" at bounding box center [36, 109] width 30 height 20
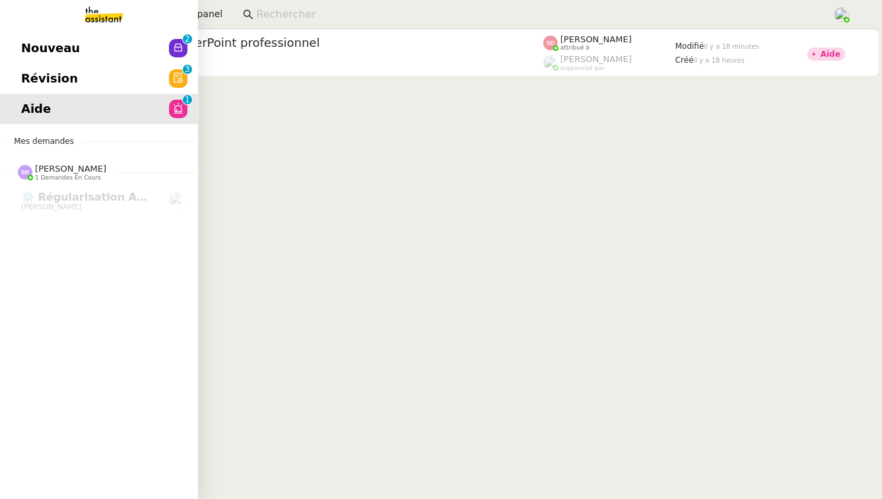
click at [61, 92] on link "Révision 0 1 2 3 4 5 6 7 8 9" at bounding box center [99, 78] width 198 height 30
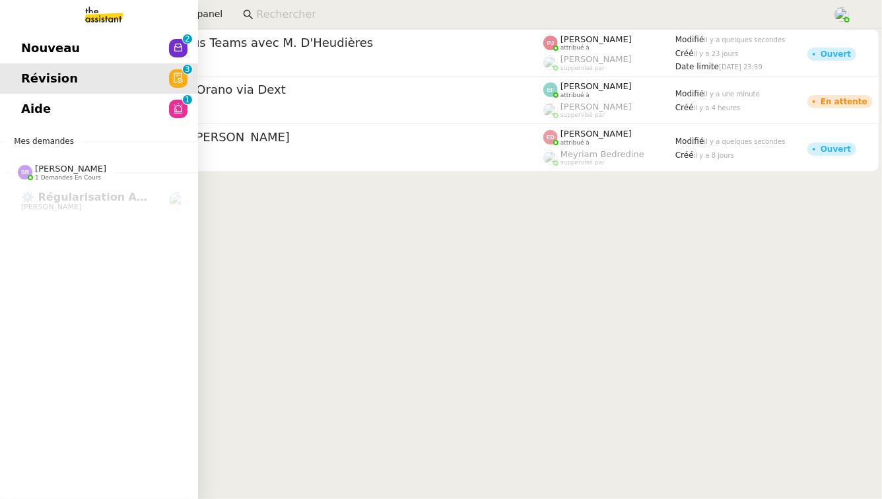
click at [120, 57] on link "Nouveau 0 1 2 3 4 5 6 7 8 9" at bounding box center [99, 48] width 198 height 30
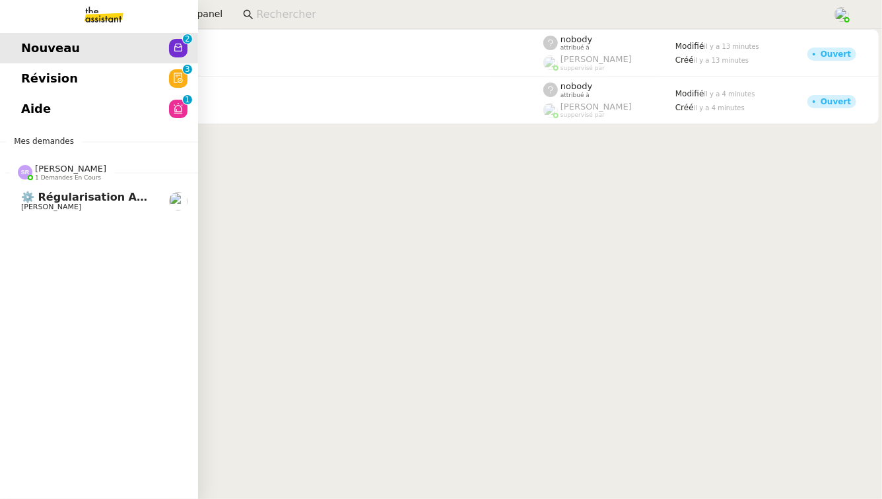
click at [126, 208] on span "[PERSON_NAME]" at bounding box center [87, 207] width 133 height 8
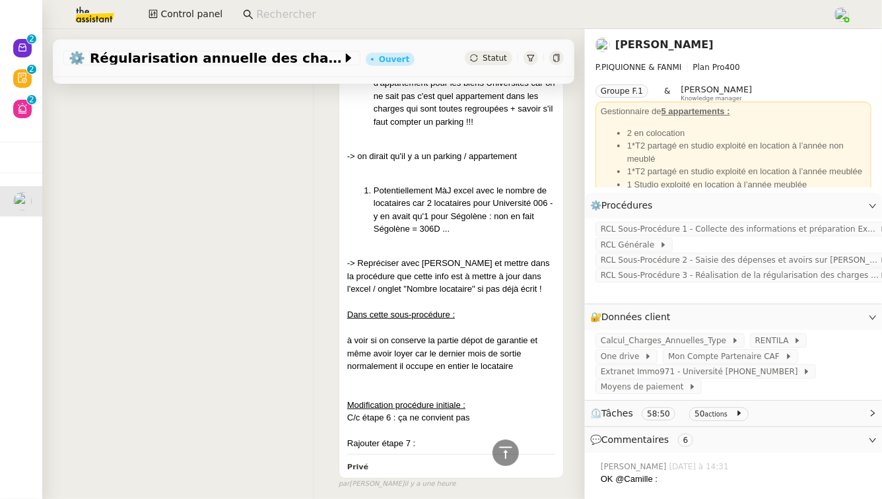
scroll to position [340, 0]
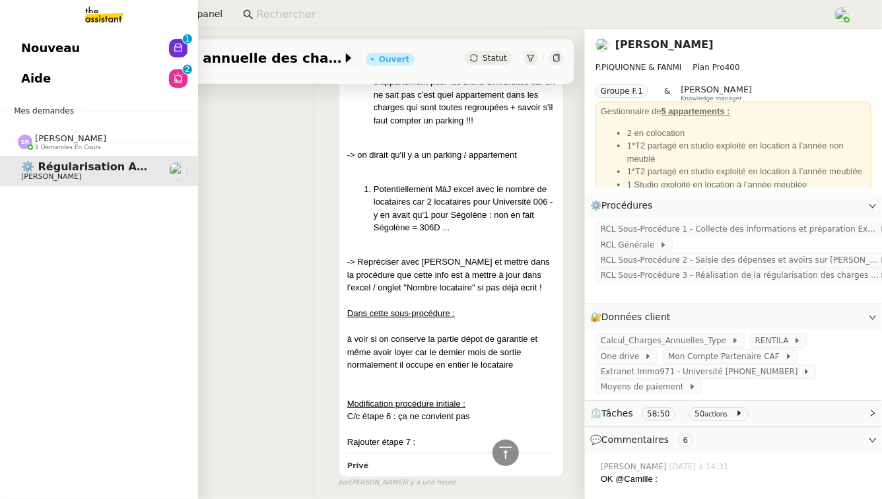
click at [98, 75] on link "Aide 0 1 2 3 4 5 6 7 8 9" at bounding box center [99, 78] width 198 height 30
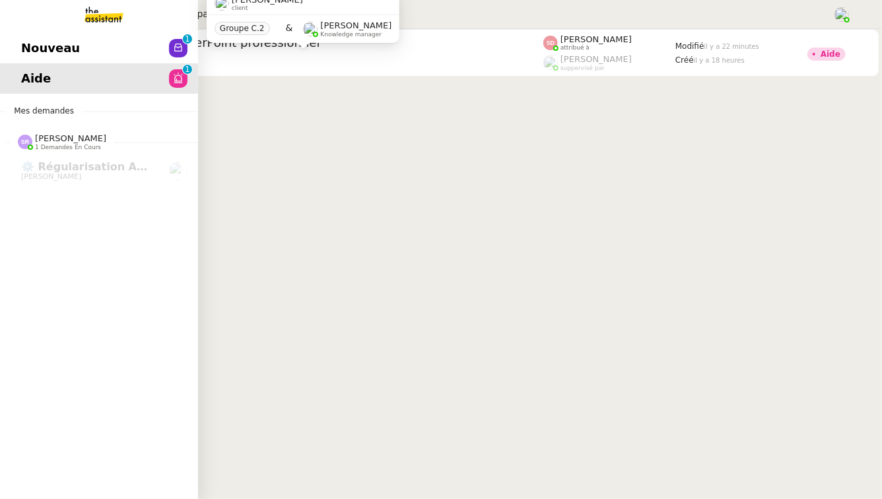
click at [87, 38] on link "Nouveau 0 1 2 3 4 5 6 7 8 9" at bounding box center [99, 48] width 198 height 30
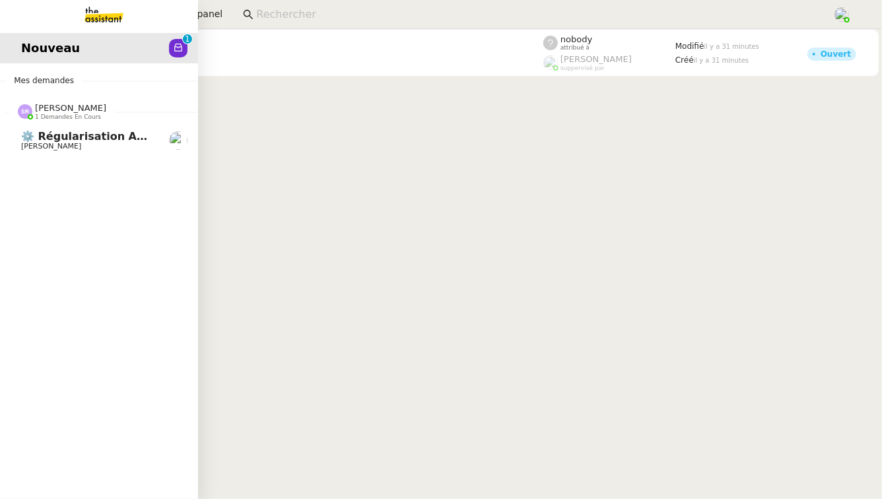
click at [70, 151] on link "⚙️ Régularisation annuelle des charges locatives [PERSON_NAME]" at bounding box center [99, 140] width 198 height 30
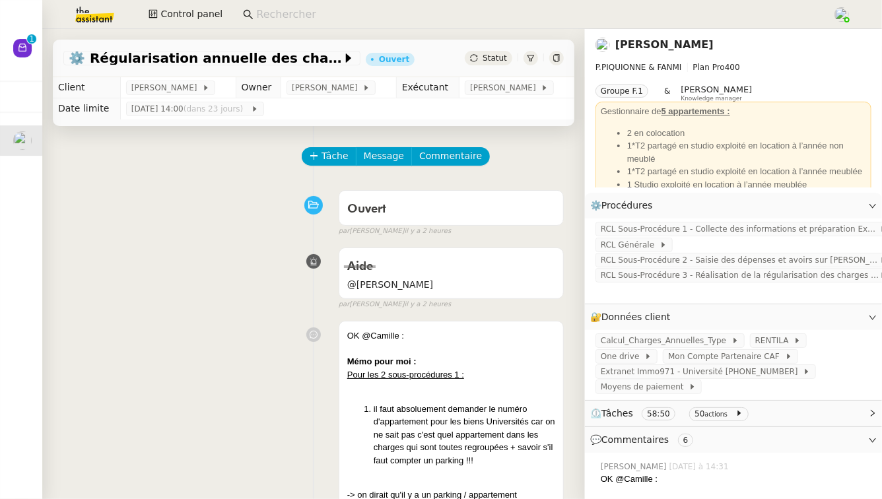
click at [762, 416] on span "⏲️ Tâches 58:50 50 actions" at bounding box center [722, 413] width 265 height 15
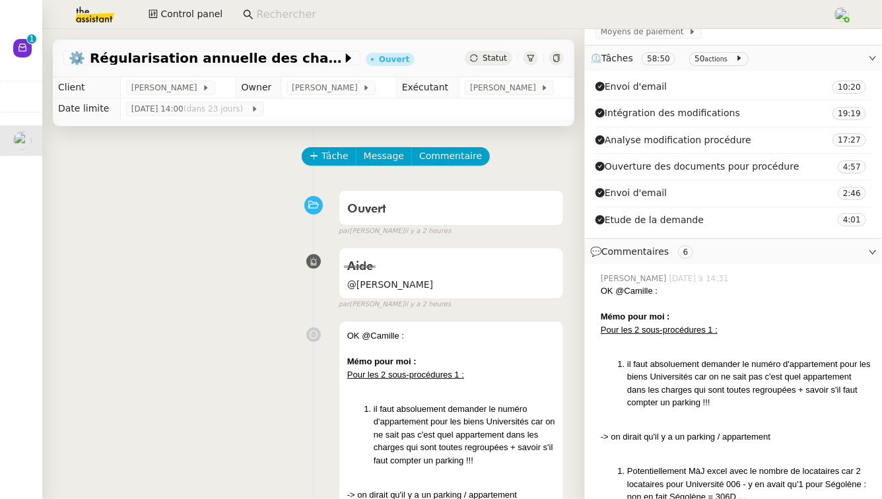
scroll to position [345, 0]
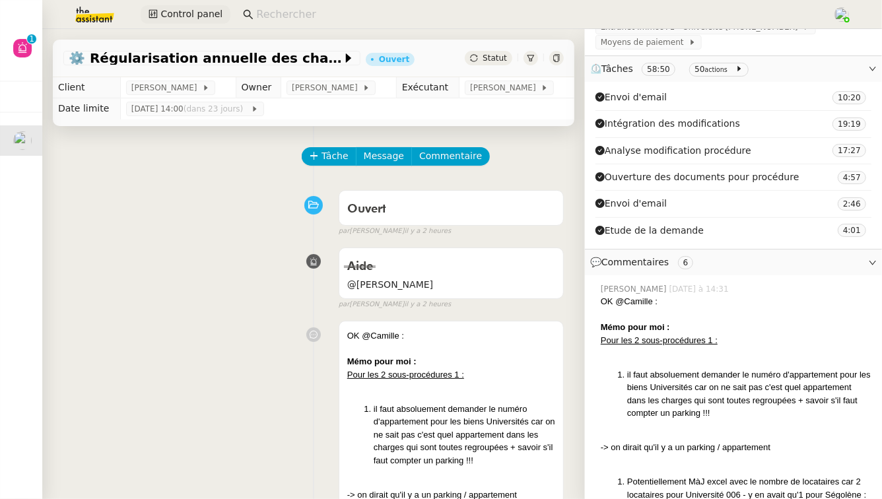
click at [199, 11] on span "Control panel" at bounding box center [191, 14] width 62 height 15
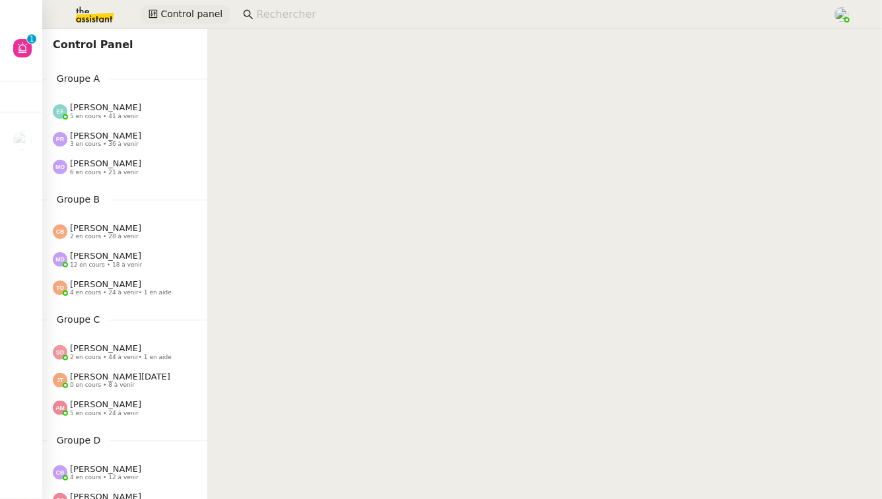
scroll to position [721, 0]
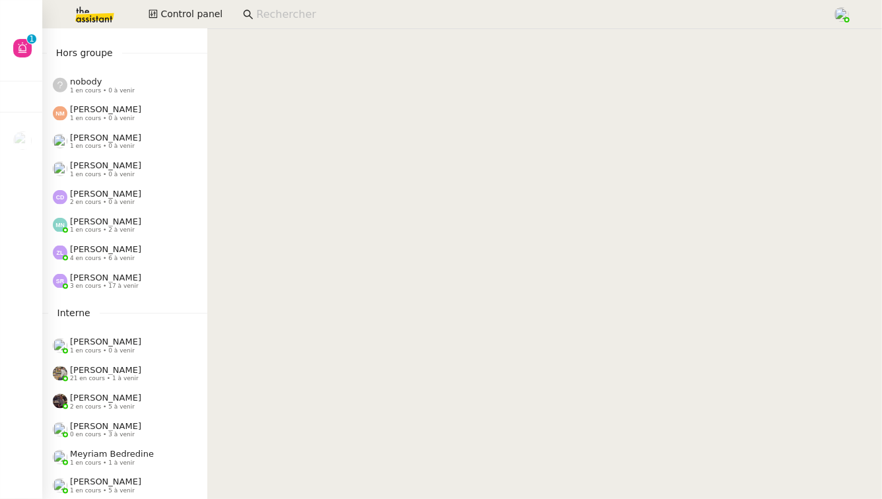
click at [111, 289] on span "3 en cours • 17 à venir" at bounding box center [104, 286] width 69 height 7
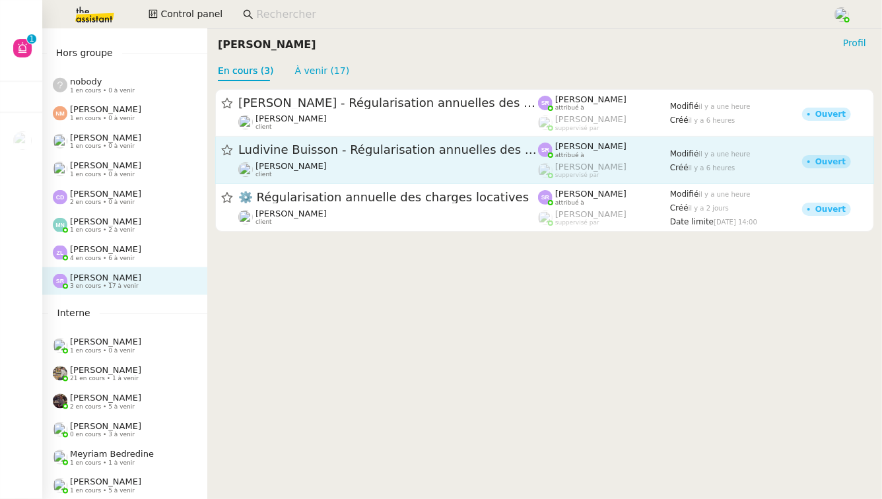
click at [475, 152] on span "Ludivine Buisson - Régularisation annuelles des charges locatives" at bounding box center [388, 151] width 300 height 12
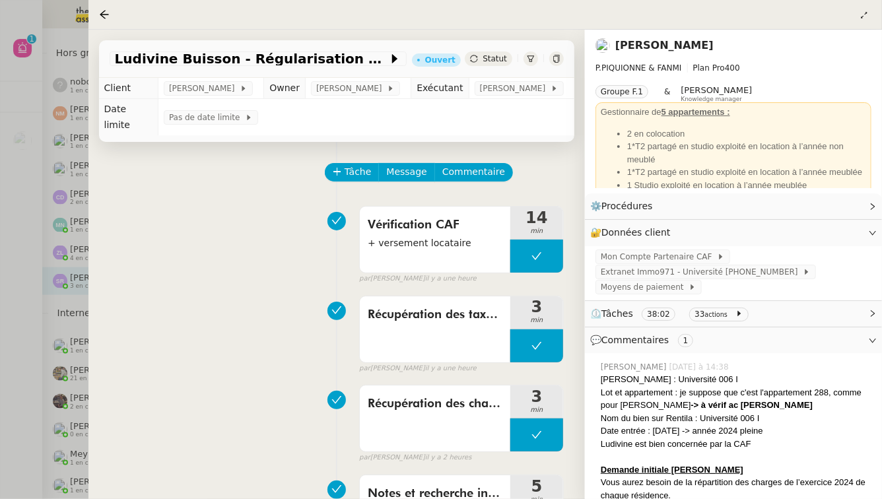
click at [36, 338] on div at bounding box center [441, 249] width 882 height 499
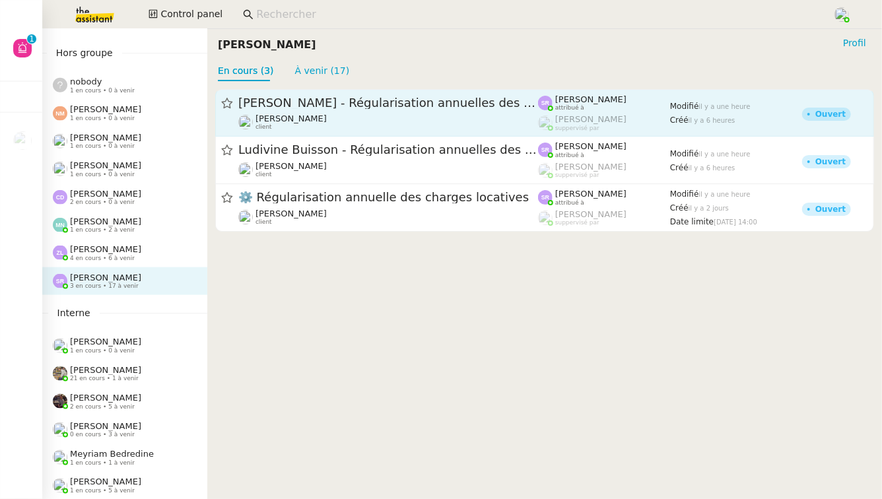
click at [491, 97] on span "[PERSON_NAME] - Régularisation annuelles des charges locatives" at bounding box center [388, 103] width 300 height 12
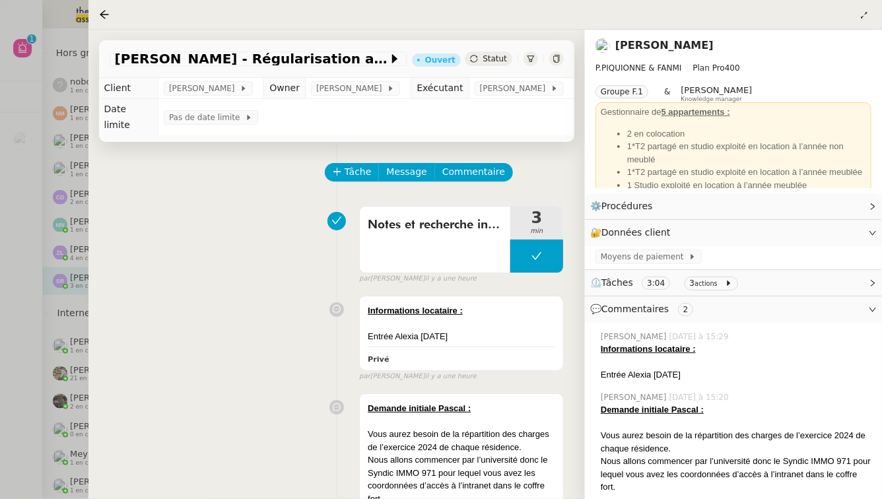
click at [15, 311] on div at bounding box center [441, 249] width 882 height 499
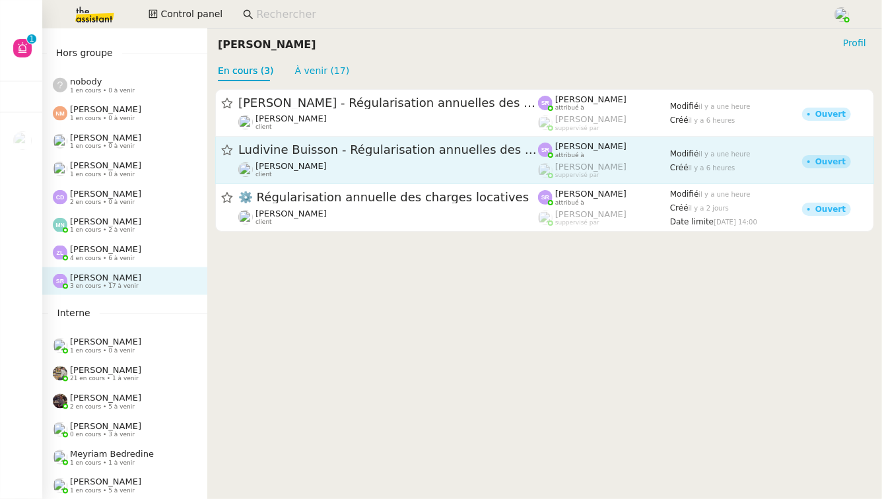
click at [382, 162] on div "[PERSON_NAME] client" at bounding box center [388, 169] width 300 height 17
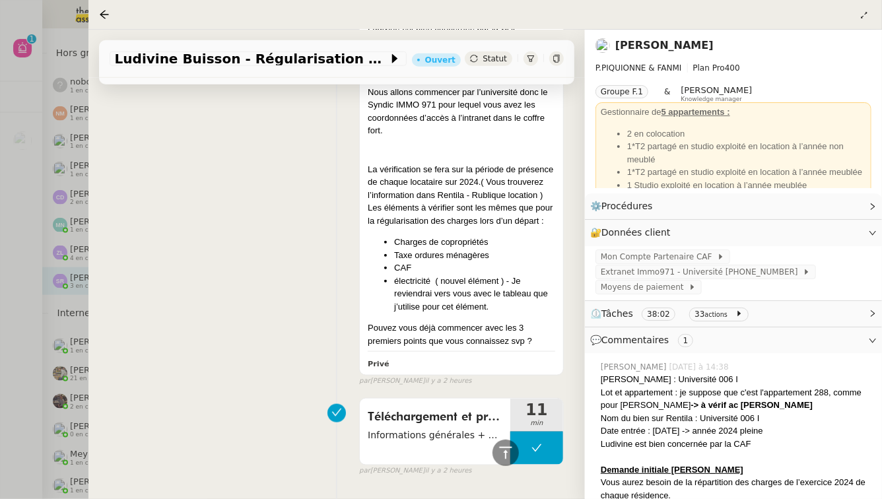
scroll to position [669, 0]
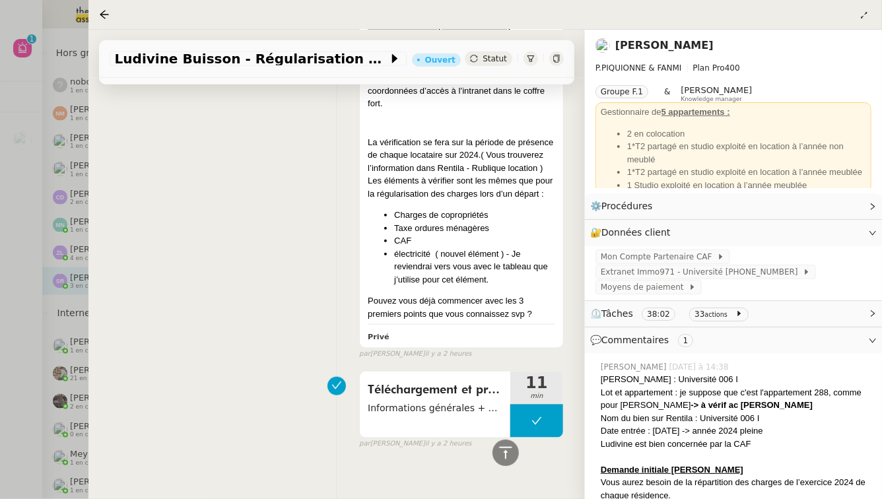
click at [1, 326] on div at bounding box center [441, 249] width 882 height 499
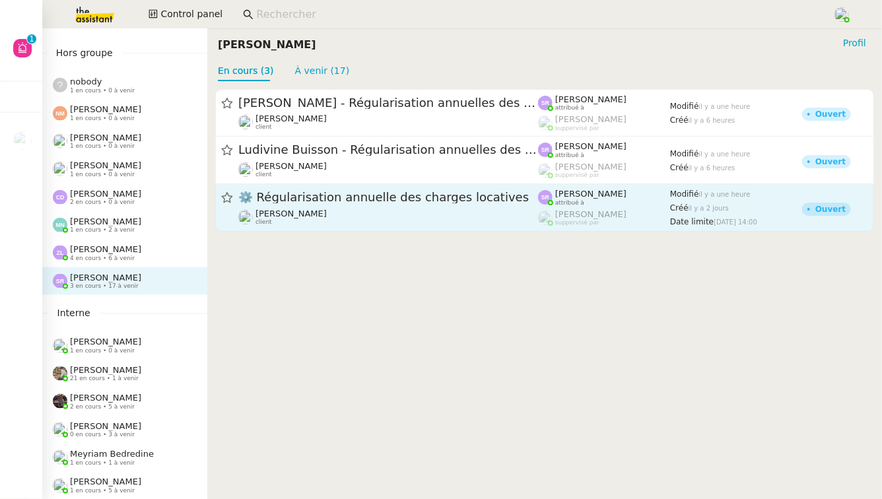
click at [338, 204] on div "⚙️ Régularisation annuelle des charges locatives" at bounding box center [388, 198] width 300 height 17
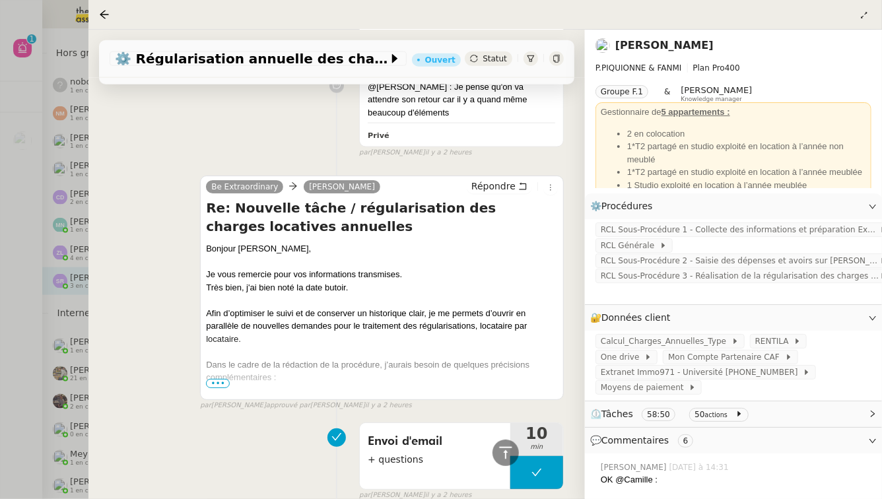
scroll to position [826, 0]
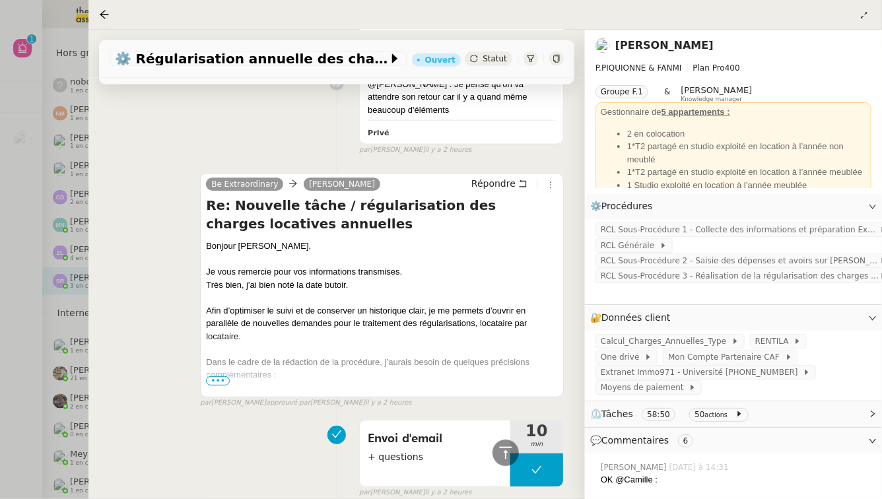
click at [216, 375] on div "Dans le cadre de la rédaction de la procédure, j’aurais besoin de quelques préc…" at bounding box center [382, 369] width 352 height 26
click at [217, 377] on span "•••" at bounding box center [218, 380] width 24 height 9
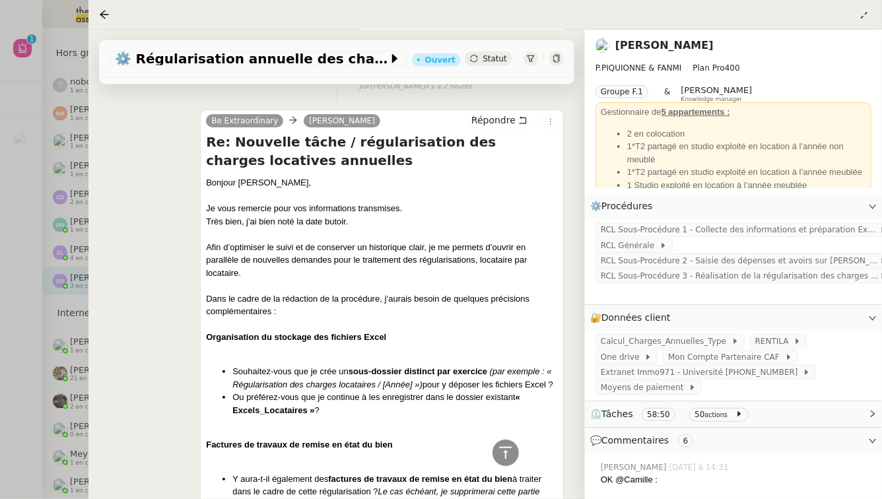
scroll to position [890, 0]
click at [2, 350] on div at bounding box center [441, 249] width 882 height 499
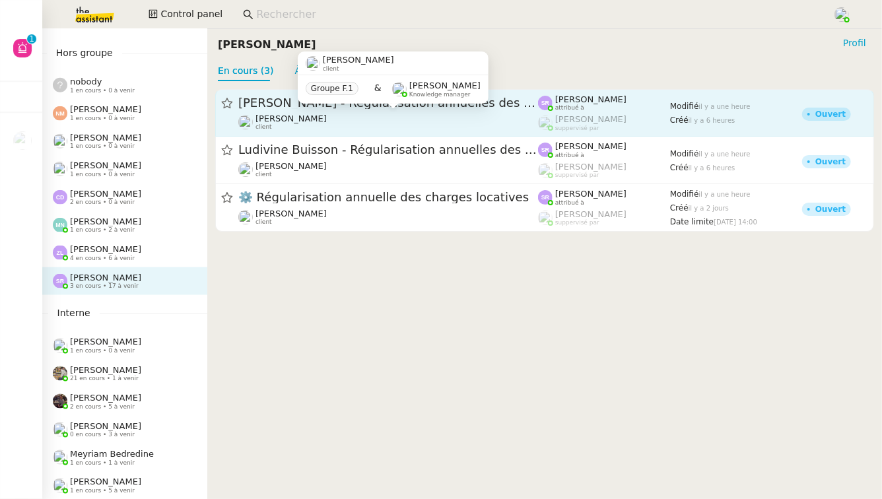
click at [425, 126] on div "[PERSON_NAME] client" at bounding box center [388, 122] width 300 height 17
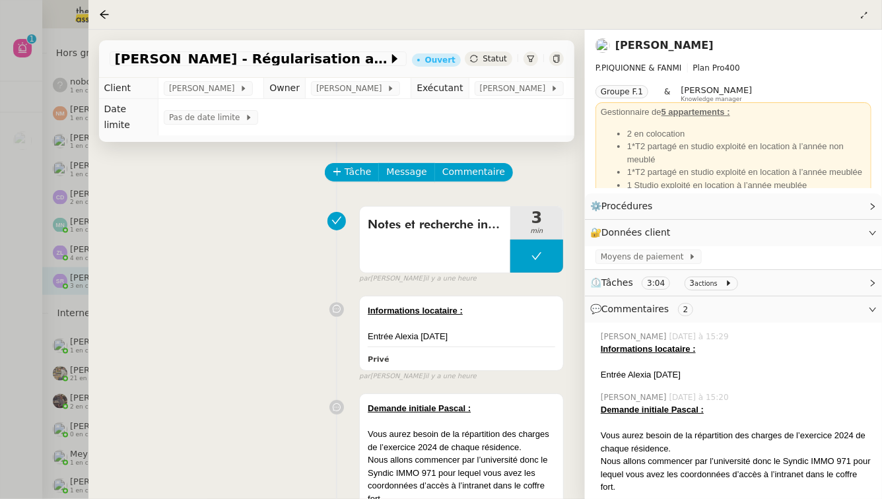
click at [0, 287] on div at bounding box center [441, 249] width 882 height 499
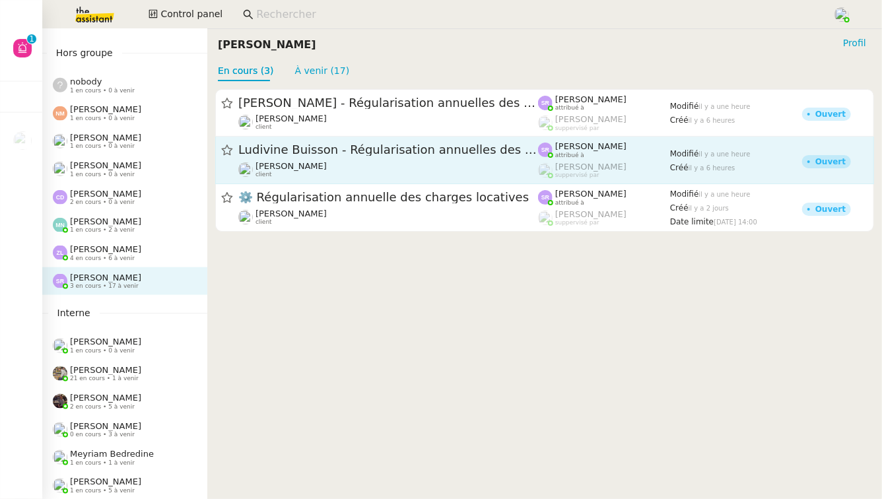
click at [464, 152] on span "Ludivine Buisson - Régularisation annuelles des charges locatives" at bounding box center [388, 151] width 300 height 12
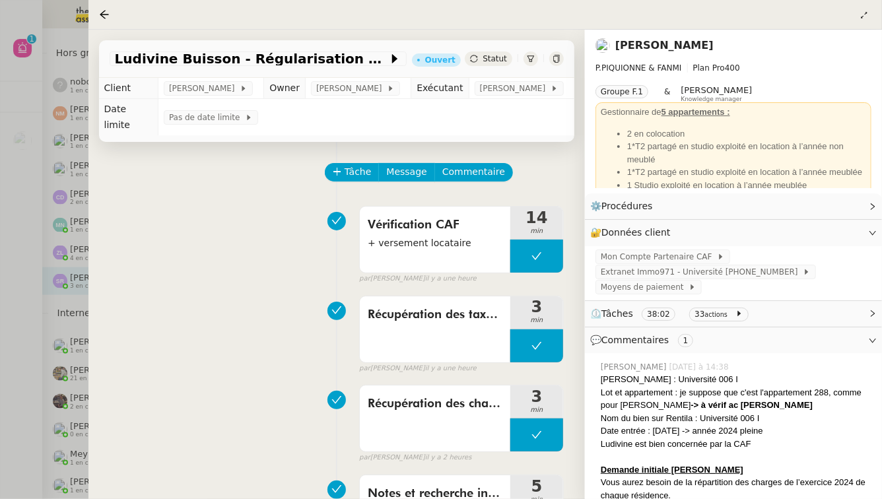
click at [59, 277] on div at bounding box center [441, 249] width 882 height 499
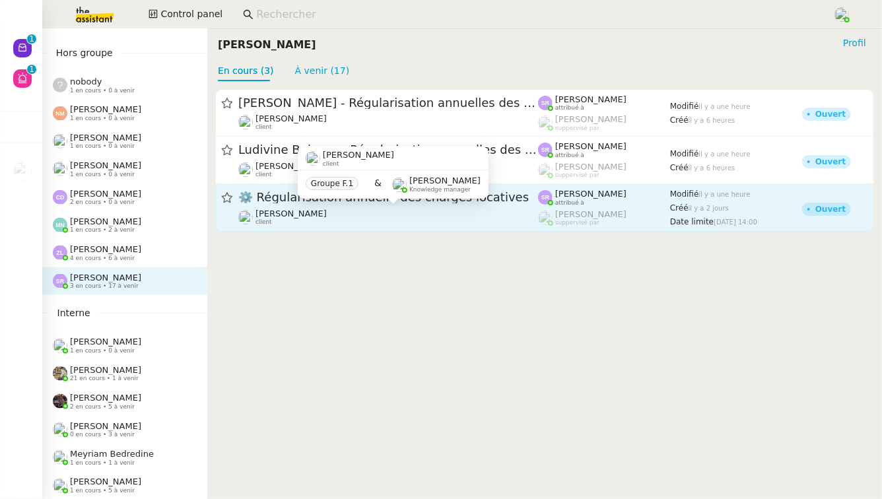
click at [374, 215] on div "[PERSON_NAME] client" at bounding box center [388, 217] width 300 height 17
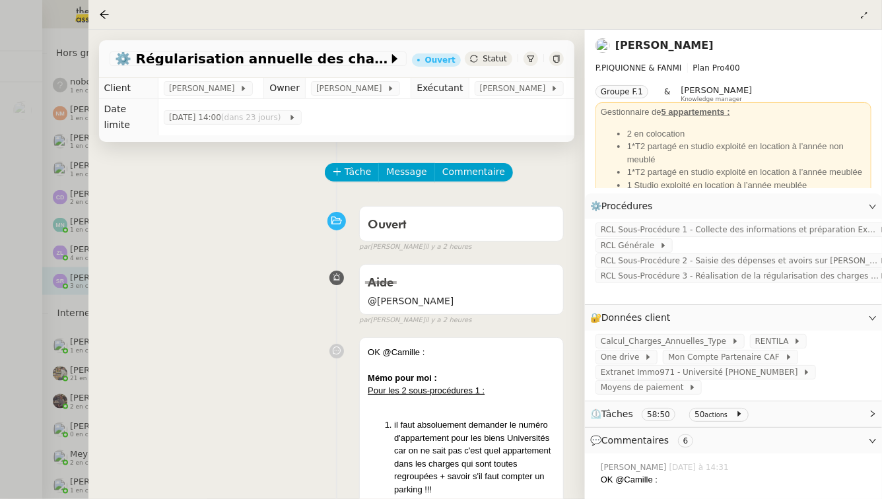
click at [3, 139] on div at bounding box center [441, 249] width 882 height 499
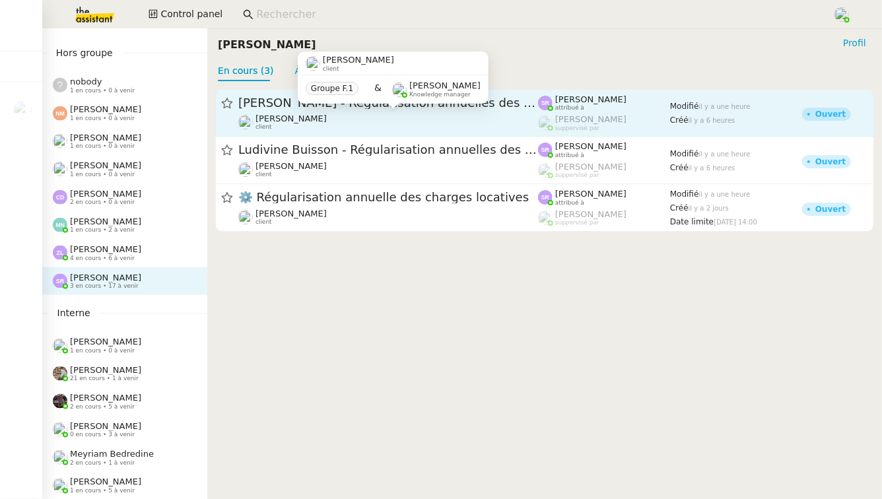
click at [450, 120] on div "[PERSON_NAME] client" at bounding box center [388, 122] width 300 height 17
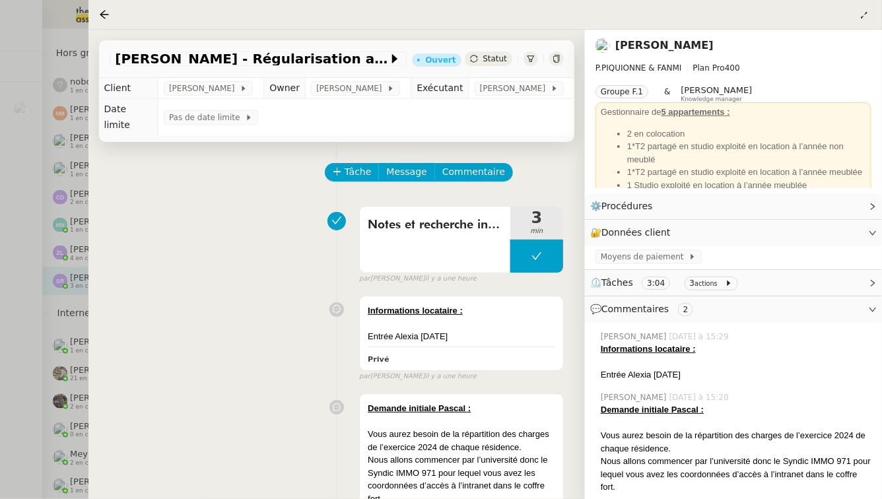
click at [0, 160] on div at bounding box center [441, 249] width 882 height 499
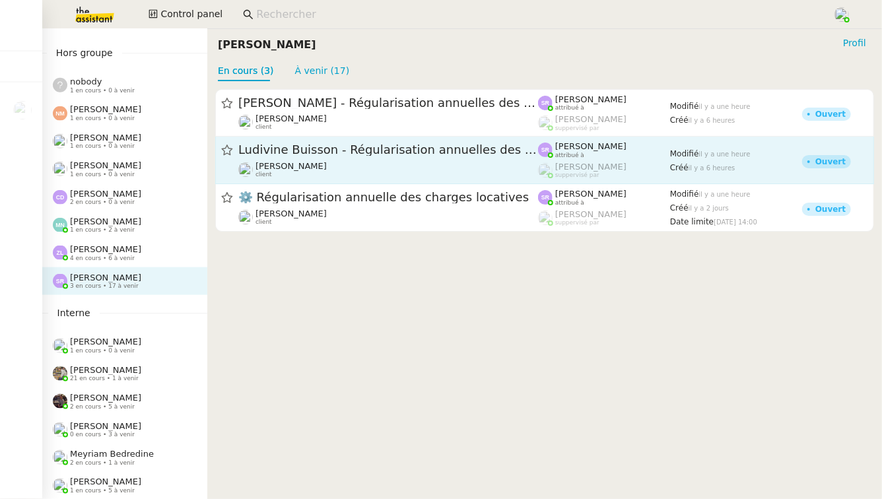
click at [340, 150] on span "Ludivine Buisson - Régularisation annuelles des charges locatives" at bounding box center [388, 151] width 300 height 12
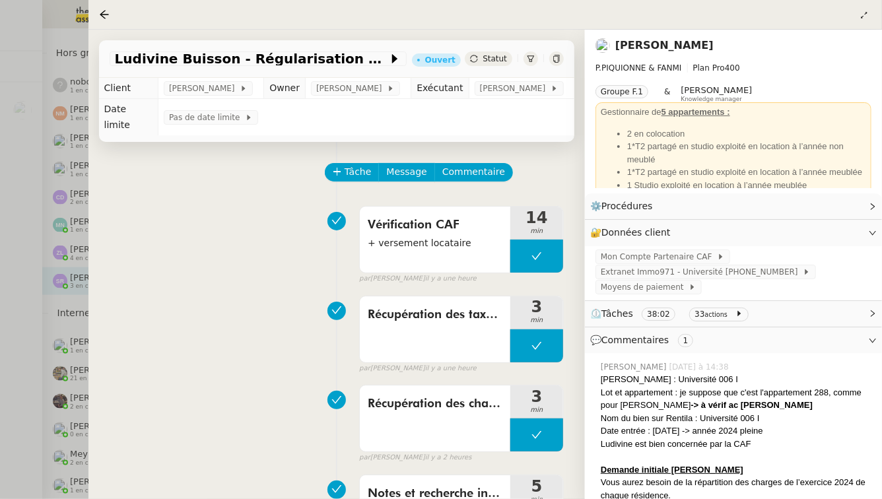
click at [0, 233] on div at bounding box center [441, 249] width 882 height 499
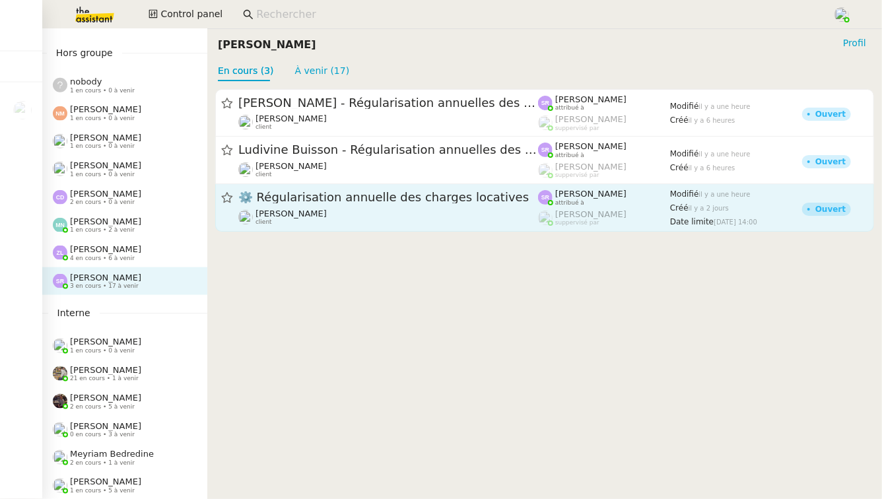
click at [414, 201] on span "⚙️ Régularisation annuelle des charges locatives" at bounding box center [388, 198] width 300 height 12
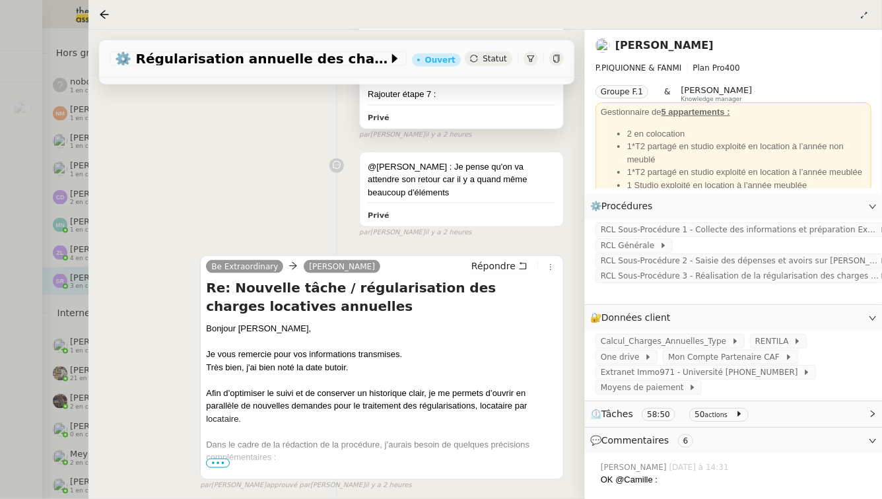
scroll to position [745, 0]
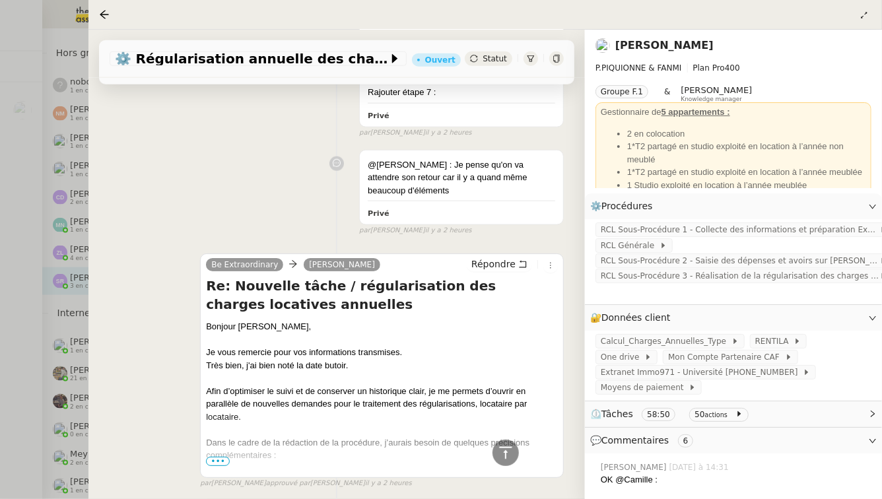
click at [223, 457] on span "•••" at bounding box center [218, 461] width 24 height 9
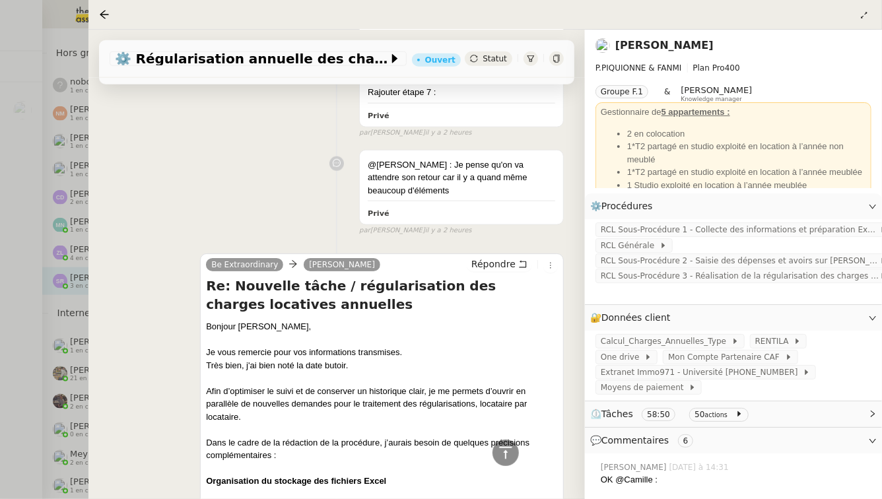
click at [201, 499] on nz-sider "⚙️ Régularisation annuelle des charges locatives Ouvert Statut Client [PERSON_N…" at bounding box center [485, 249] width 794 height 499
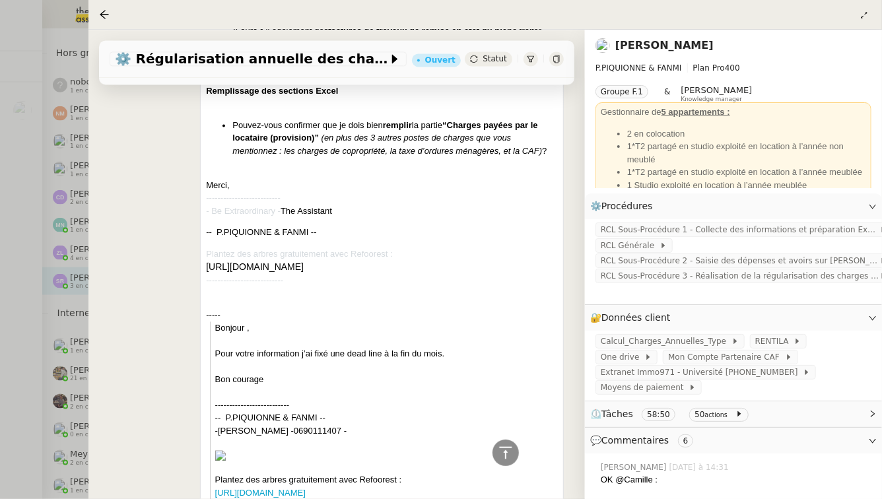
scroll to position [1345, 0]
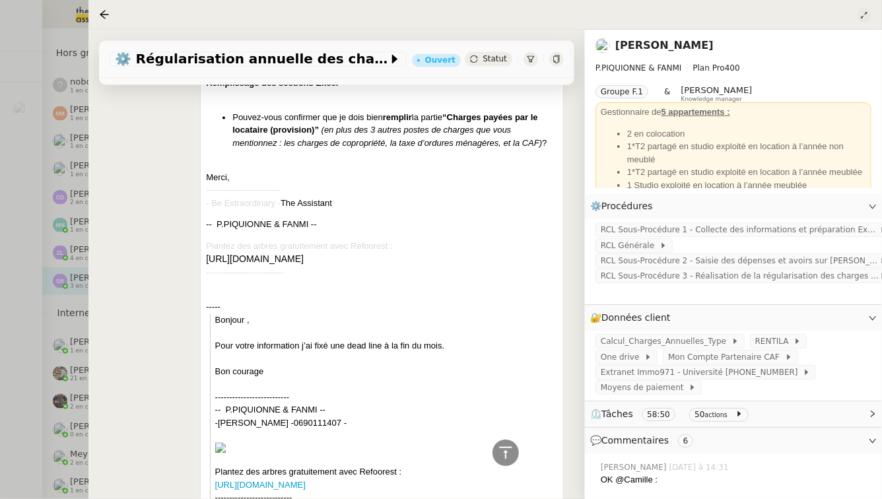
click at [864, 11] on icon at bounding box center [865, 15] width 8 height 8
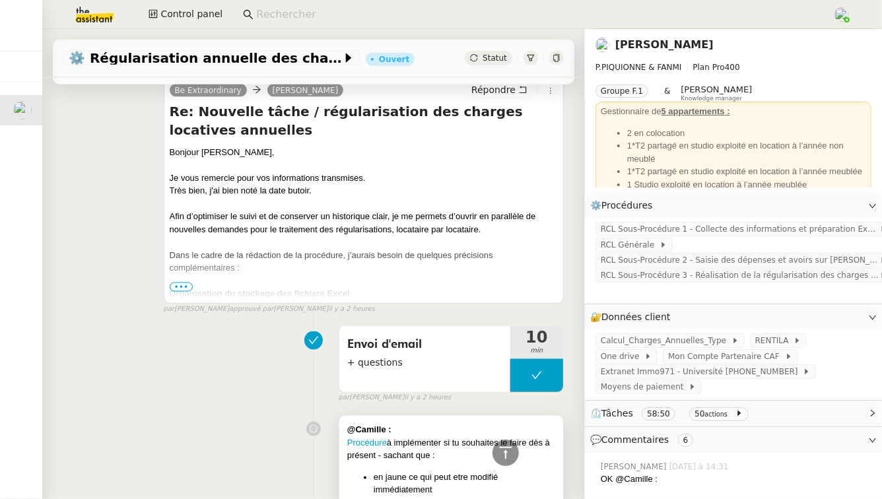
scroll to position [839, 0]
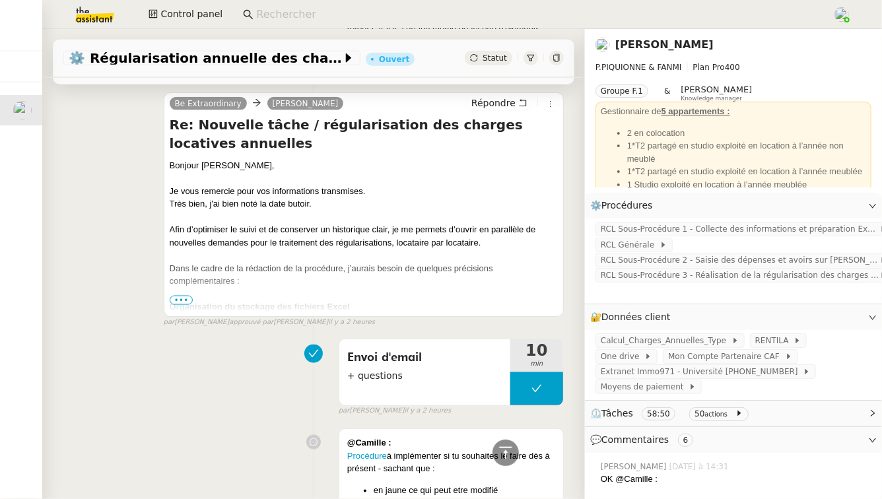
click at [166, 295] on div "Be Extraordinary [PERSON_NAME] Répondre Re: Nouvelle tâche / régularisation des…" at bounding box center [364, 204] width 400 height 225
click at [176, 300] on span "•••" at bounding box center [182, 300] width 24 height 9
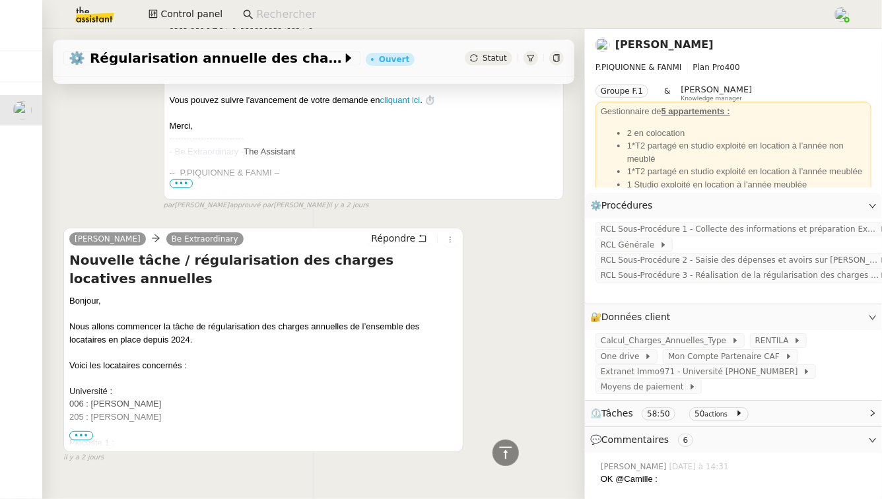
scroll to position [4896, 0]
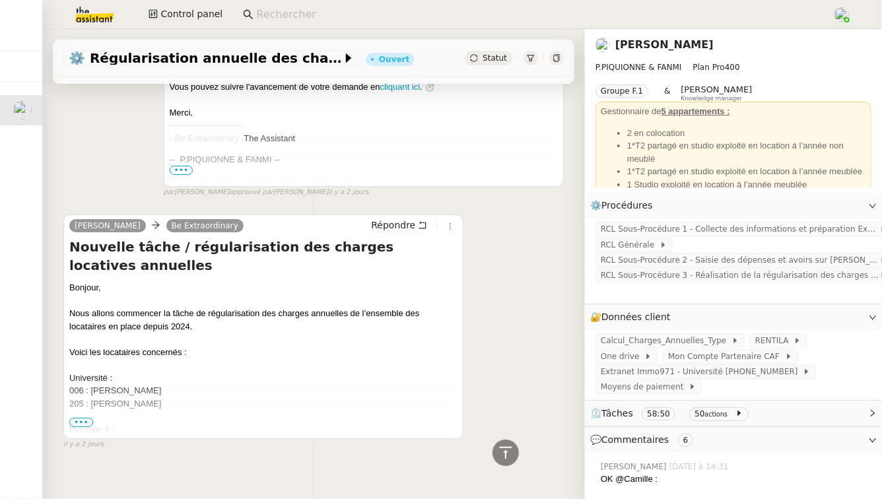
click at [79, 418] on span "•••" at bounding box center [81, 422] width 24 height 9
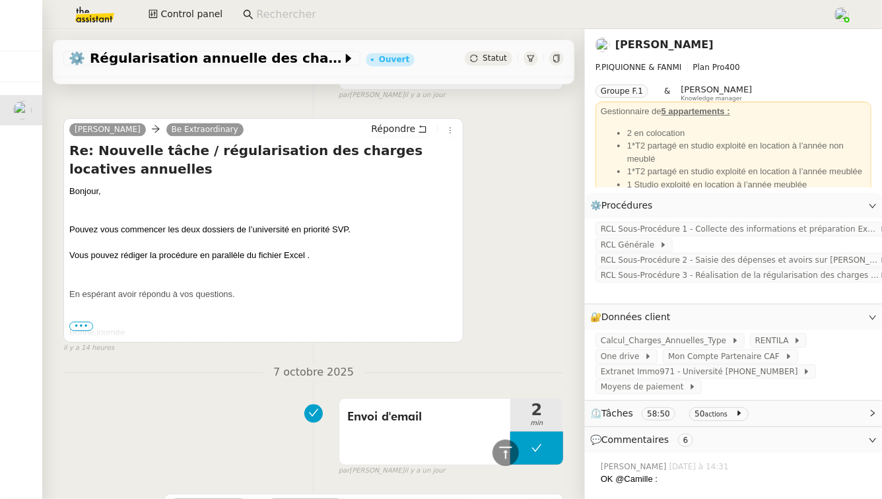
scroll to position [3759, 0]
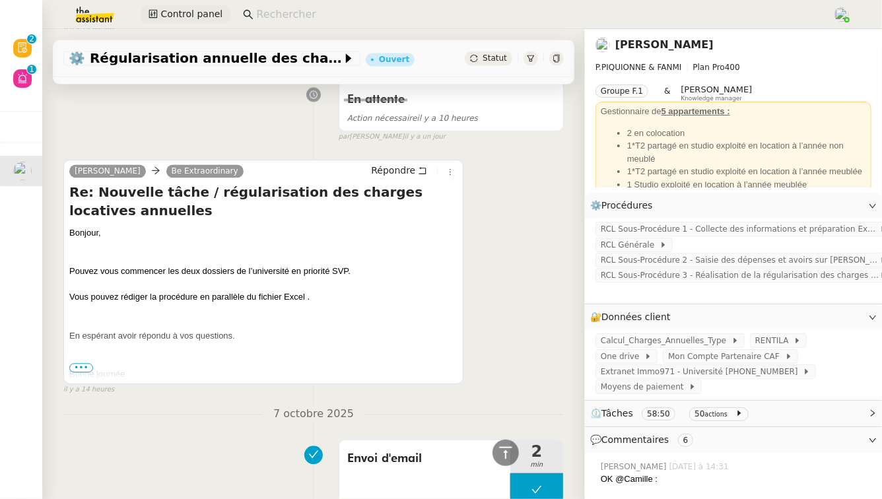
click at [184, 17] on span "Control panel" at bounding box center [191, 14] width 62 height 15
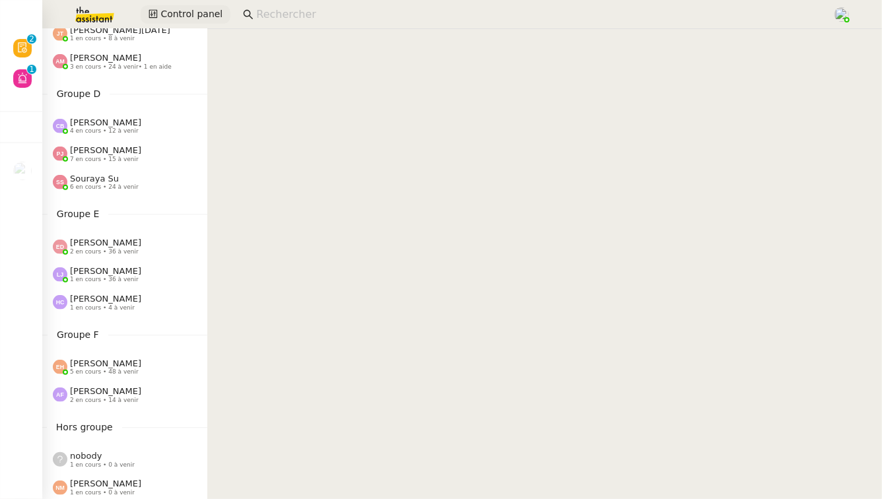
scroll to position [721, 0]
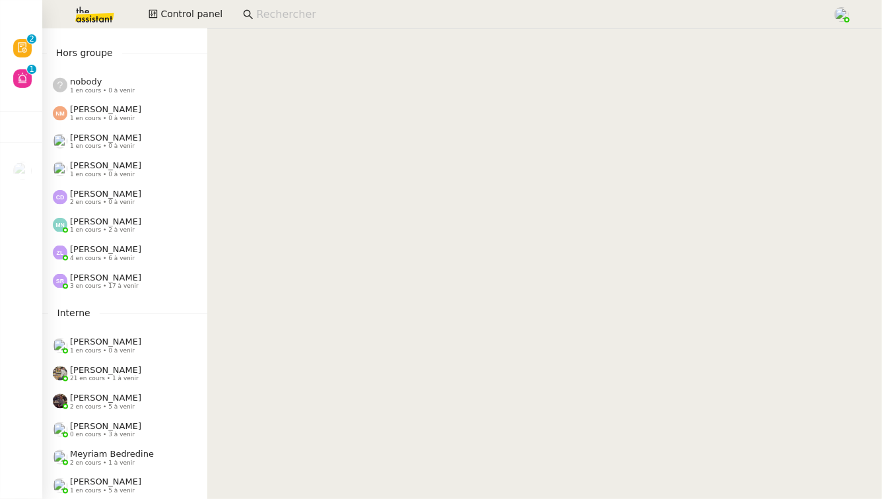
click at [123, 273] on span "[PERSON_NAME]" at bounding box center [105, 278] width 71 height 10
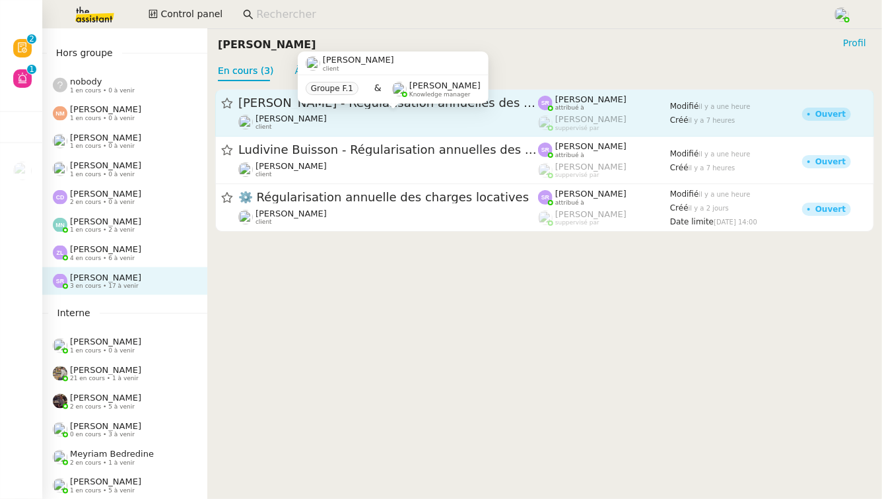
click at [368, 124] on div "[PERSON_NAME] client" at bounding box center [388, 122] width 300 height 17
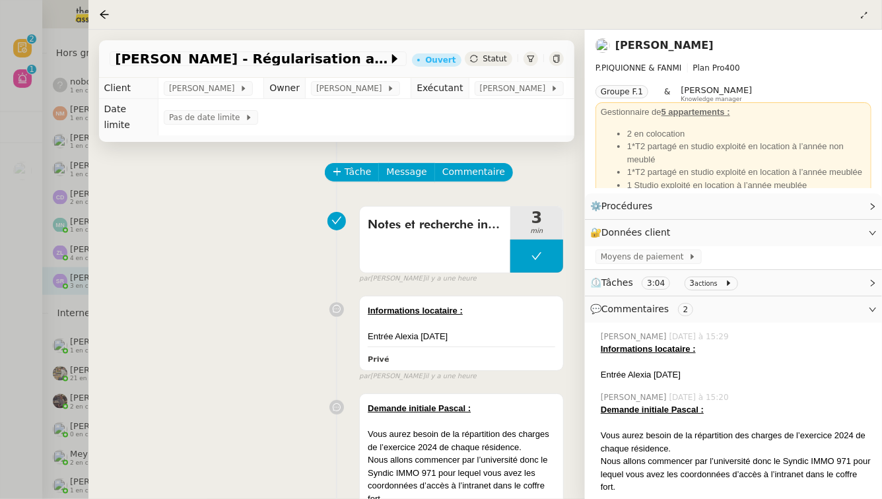
click at [66, 359] on div at bounding box center [441, 249] width 882 height 499
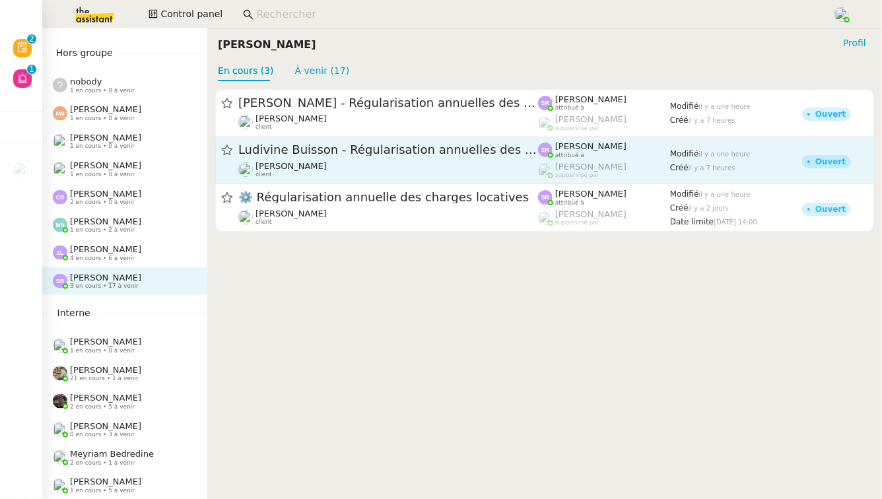
click at [377, 155] on span "Ludivine Buisson - Régularisation annuelles des charges locatives" at bounding box center [388, 151] width 300 height 12
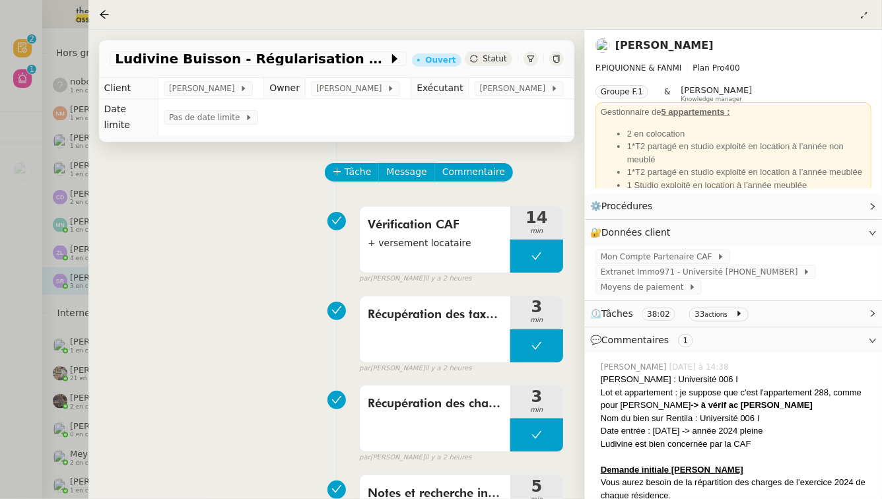
click at [3, 284] on div at bounding box center [441, 249] width 882 height 499
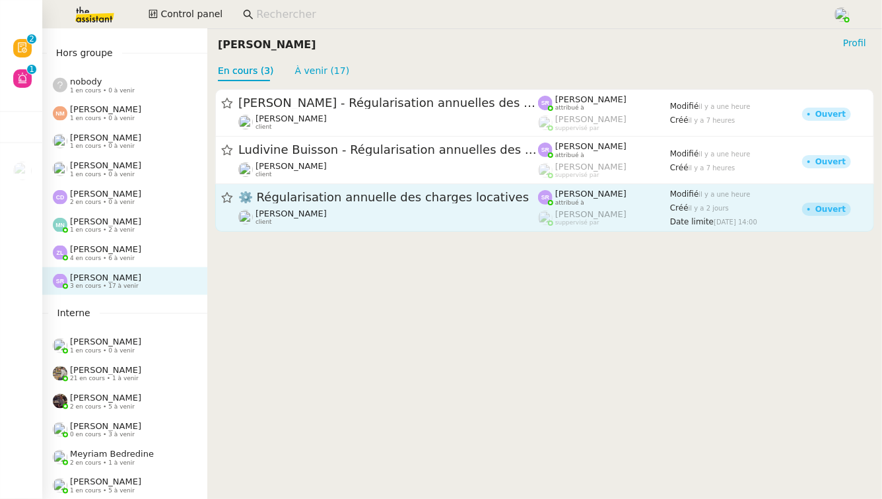
click at [388, 225] on div "[PERSON_NAME] client" at bounding box center [388, 217] width 300 height 17
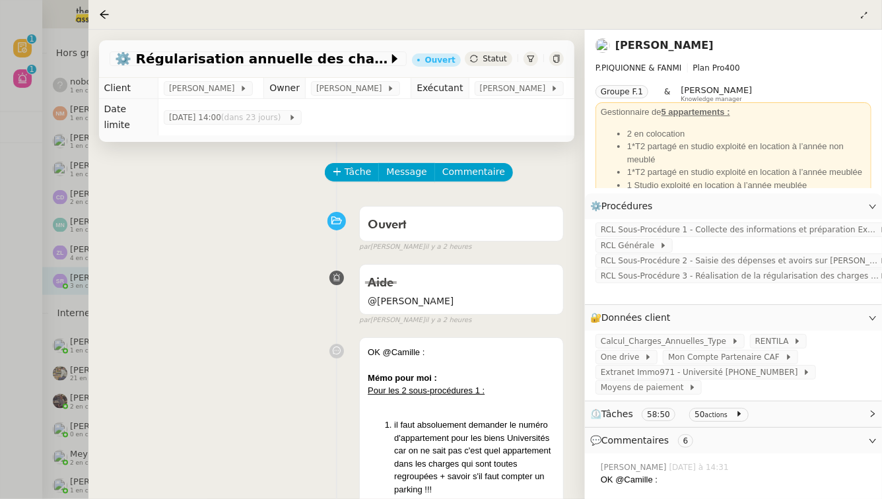
click at [0, 314] on div at bounding box center [441, 249] width 882 height 499
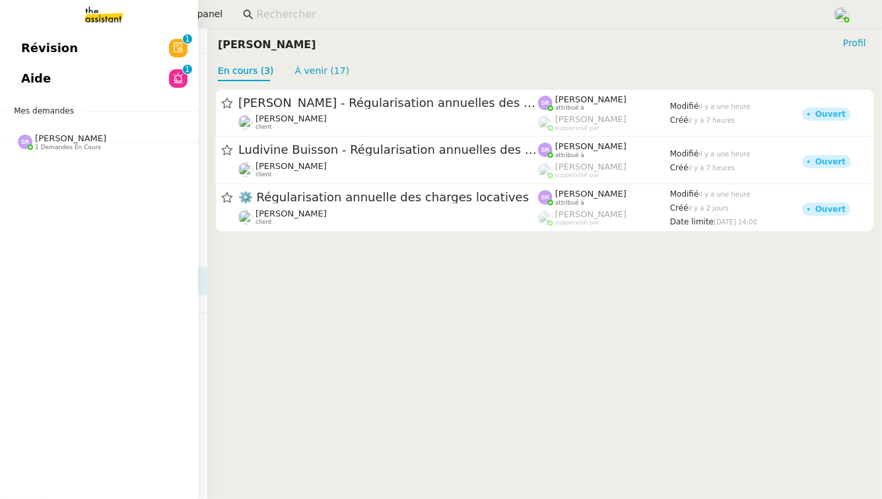
click at [24, 56] on span "Révision" at bounding box center [49, 48] width 57 height 20
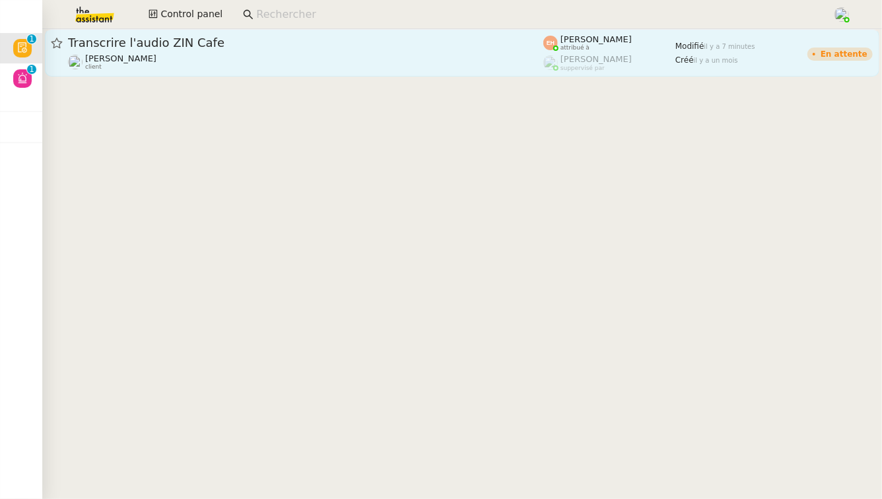
click at [335, 49] on div "Transcrire l'audio ZIN Cafe" at bounding box center [305, 43] width 475 height 16
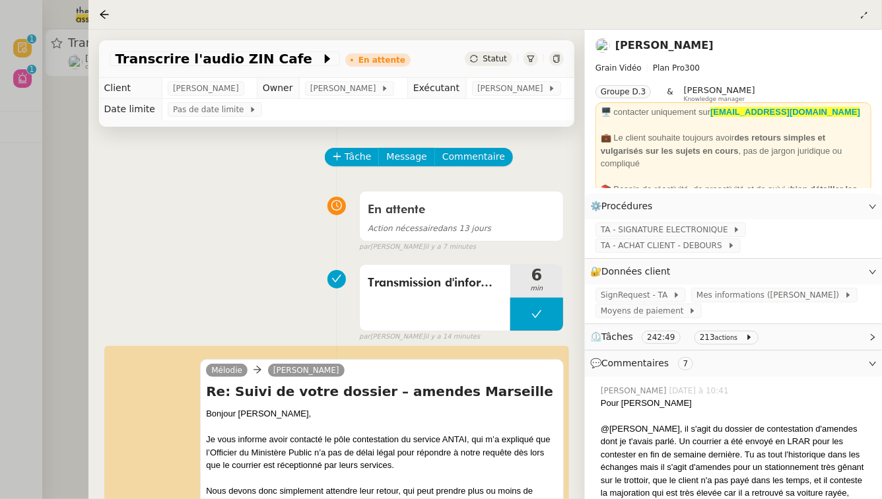
click at [0, 349] on div at bounding box center [441, 249] width 882 height 499
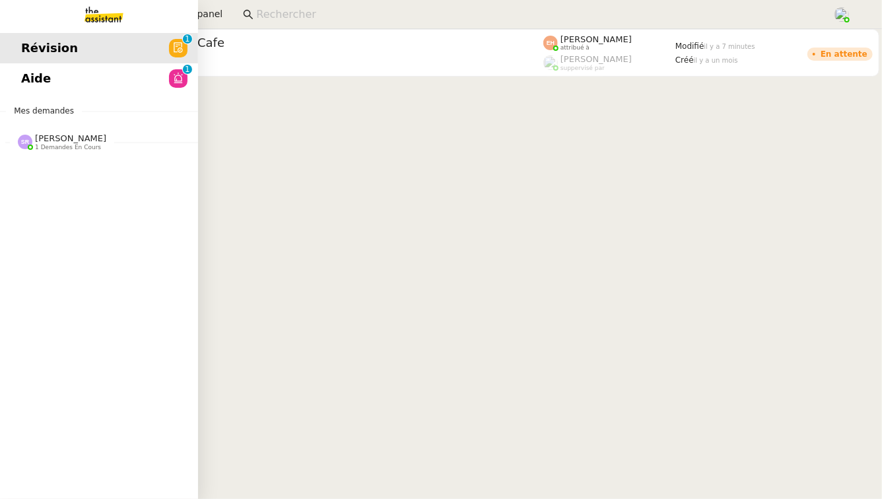
click at [76, 65] on link "Aide 0 1 2 3 4 5 6 7 8 9" at bounding box center [99, 78] width 198 height 30
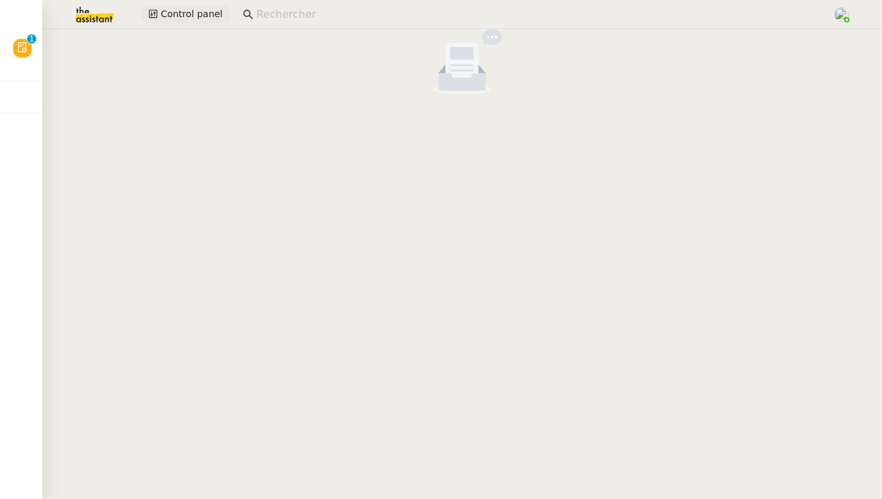
click at [147, 15] on button "Control panel" at bounding box center [186, 14] width 90 height 18
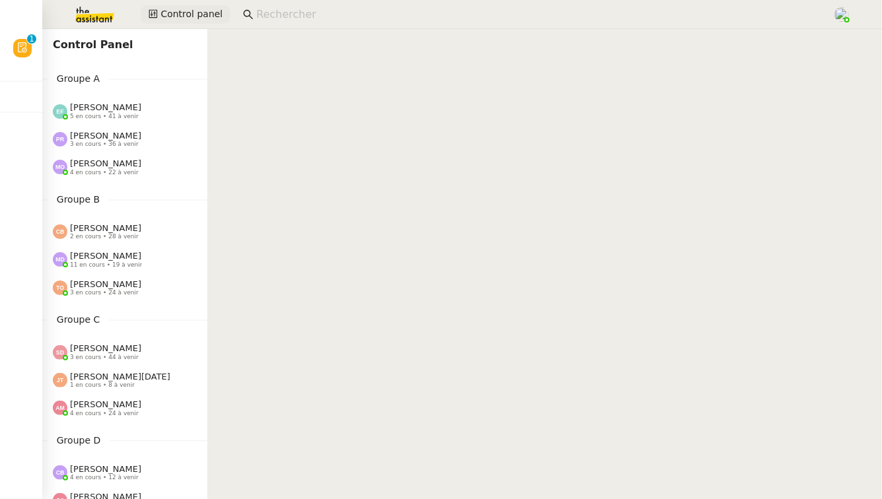
scroll to position [721, 0]
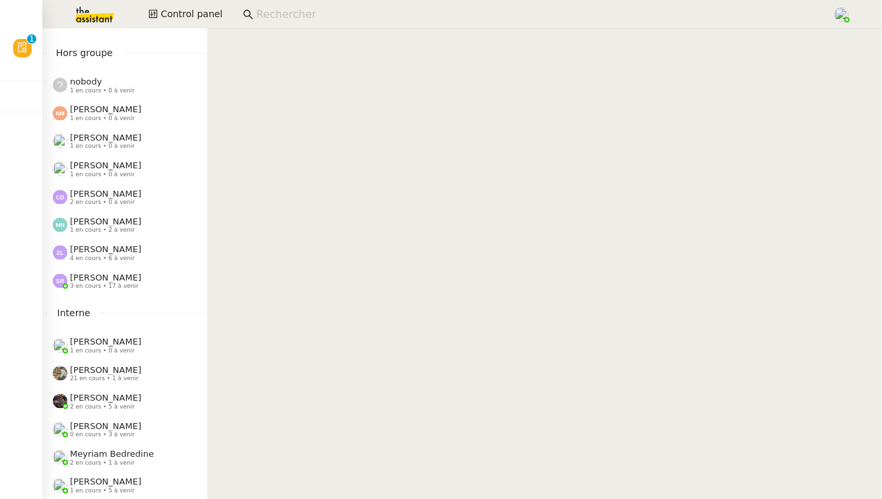
click at [118, 273] on span "[PERSON_NAME]" at bounding box center [105, 278] width 71 height 10
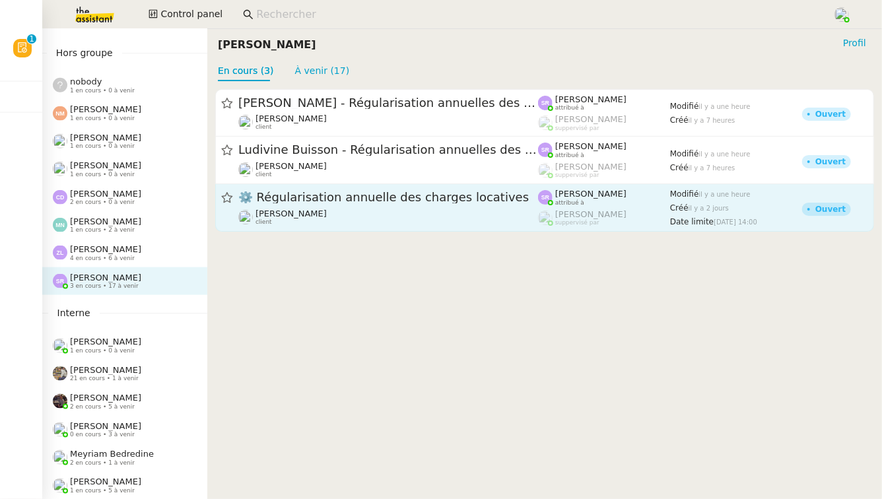
click at [386, 217] on div "[PERSON_NAME] client" at bounding box center [388, 217] width 300 height 17
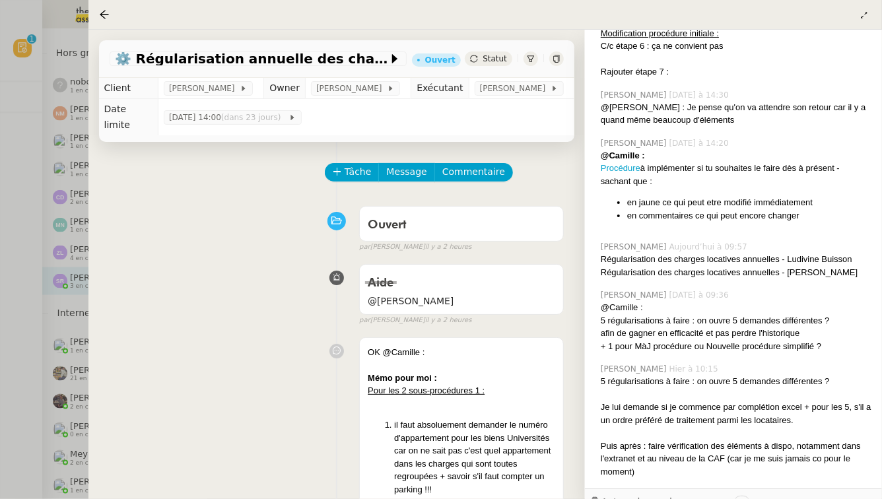
scroll to position [792, 0]
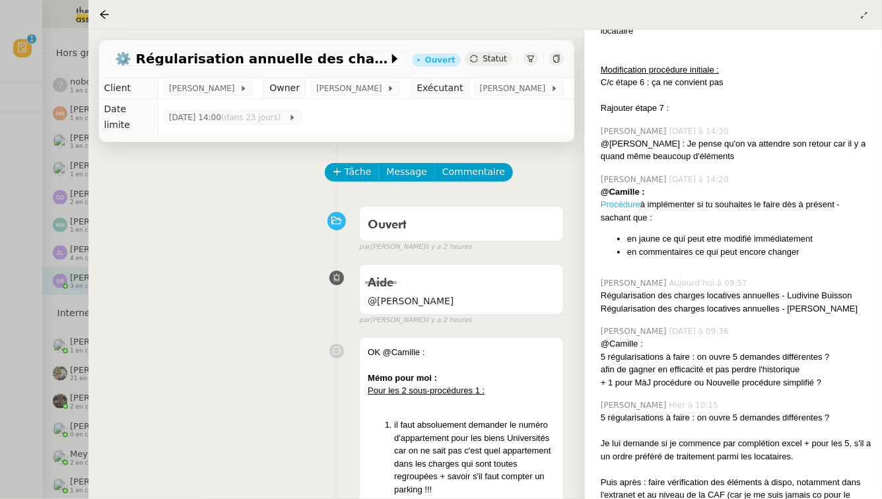
click at [619, 204] on link "Procédure" at bounding box center [621, 204] width 40 height 10
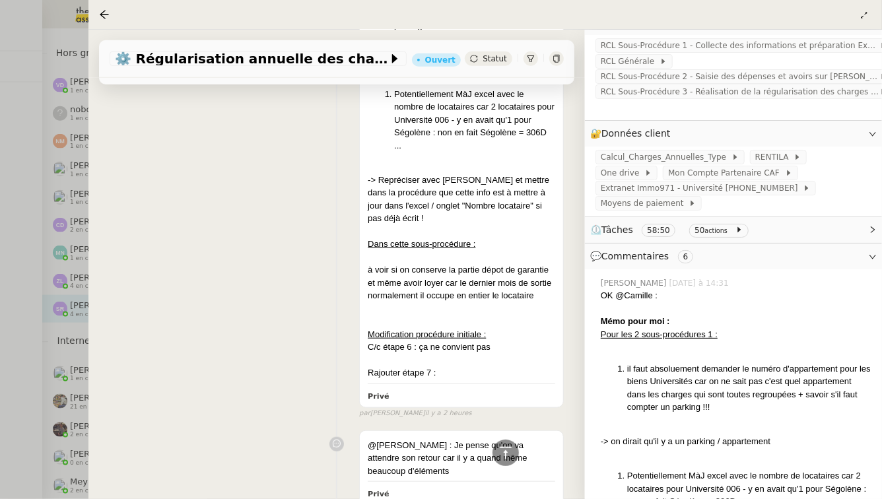
scroll to position [0, 0]
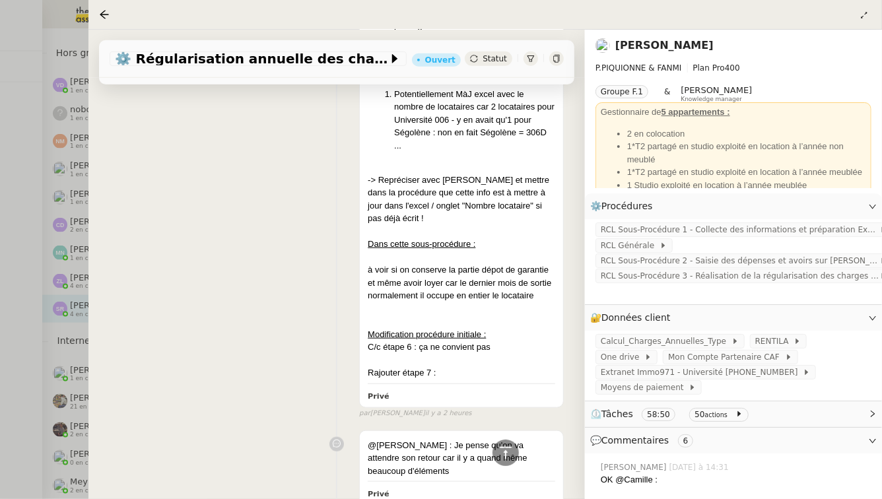
click at [778, 410] on span "⏲️ Tâches 58:50 50 actions" at bounding box center [722, 414] width 265 height 15
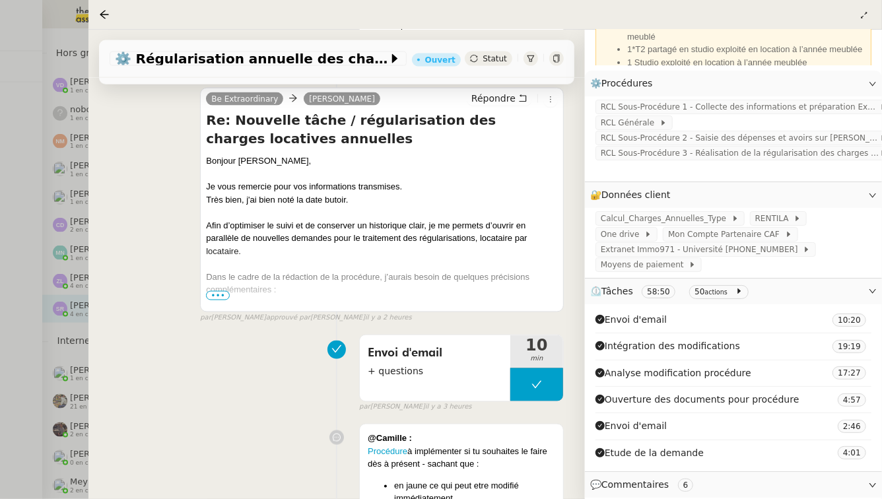
scroll to position [911, 0]
click at [0, 194] on div at bounding box center [441, 249] width 882 height 499
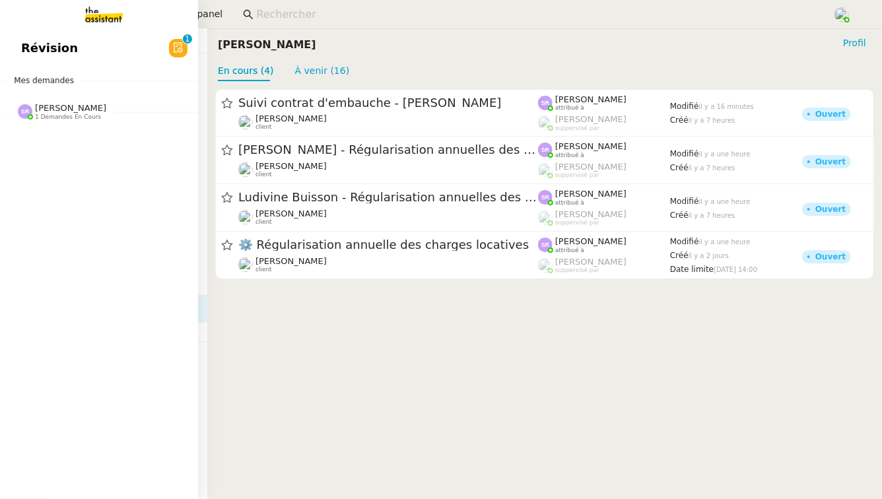
click at [61, 46] on span "Révision" at bounding box center [49, 48] width 57 height 20
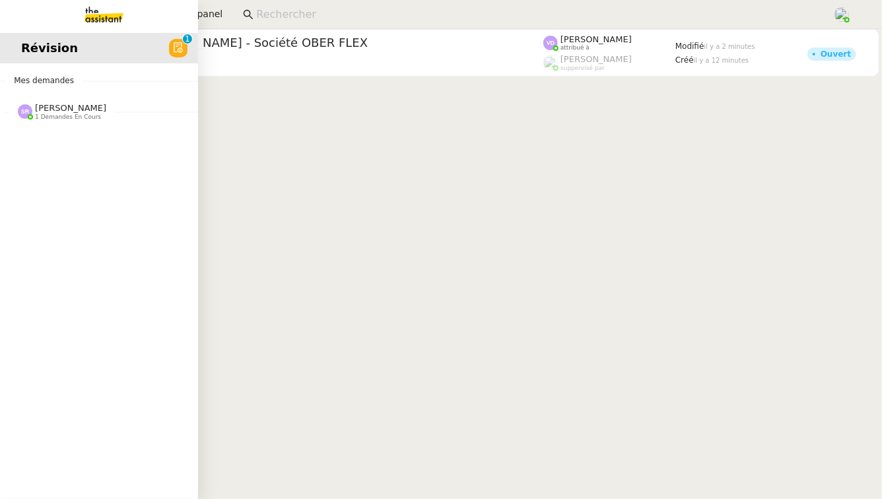
click at [2, 112] on div "[PERSON_NAME] 1 demandes en cours" at bounding box center [99, 106] width 198 height 38
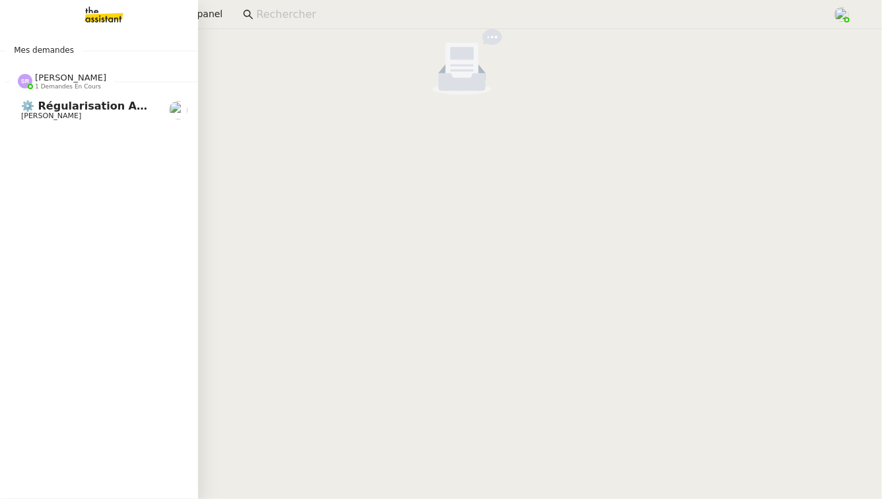
click at [63, 101] on span "⚙️ Régularisation annuelle des charges locatives" at bounding box center [170, 106] width 298 height 13
